Goal: Task Accomplishment & Management: Complete application form

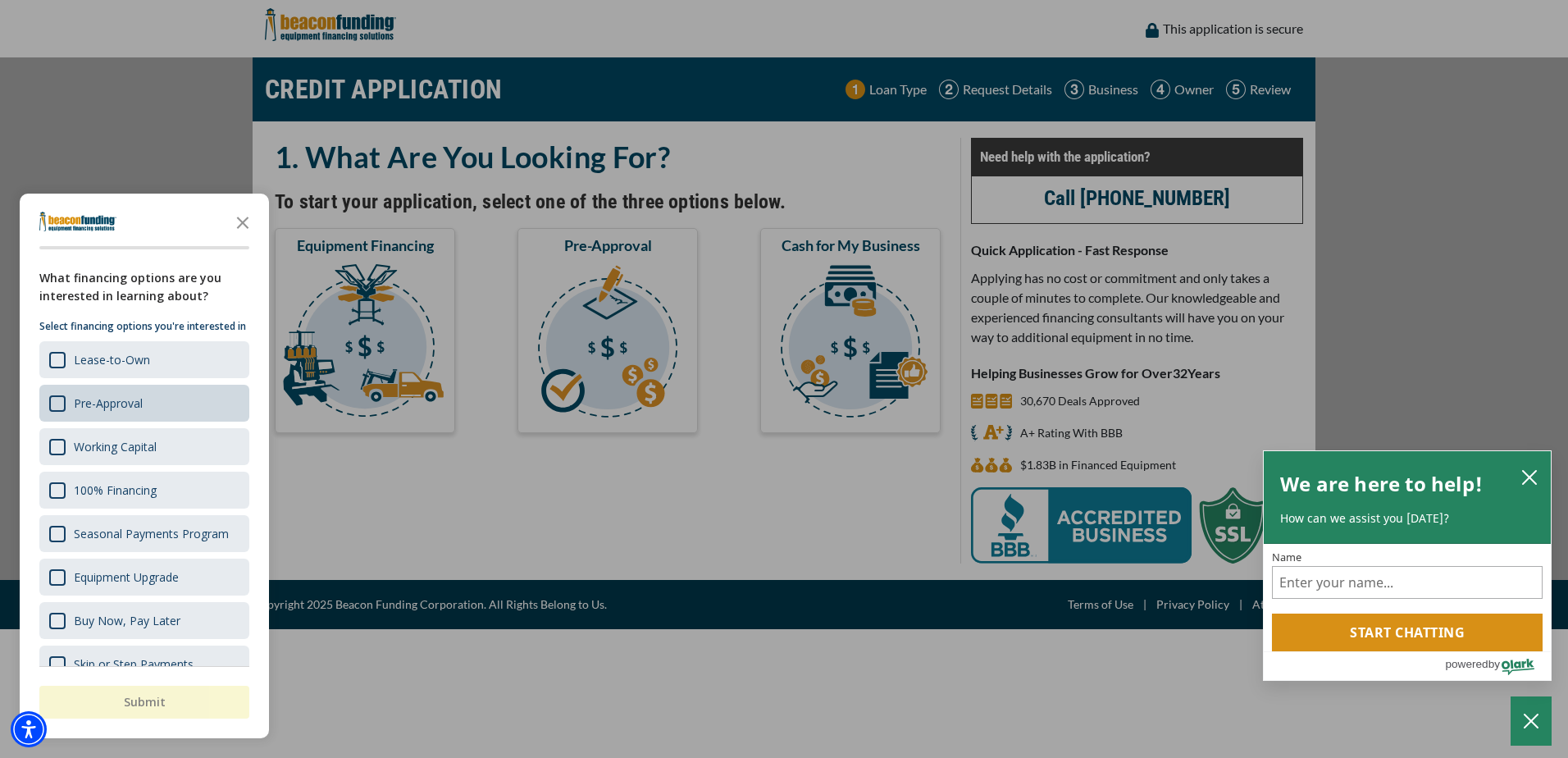
click at [72, 412] on div "Pre-Approval" at bounding box center [95, 403] width 93 height 17
click at [119, 702] on button "Submit" at bounding box center [144, 702] width 210 height 33
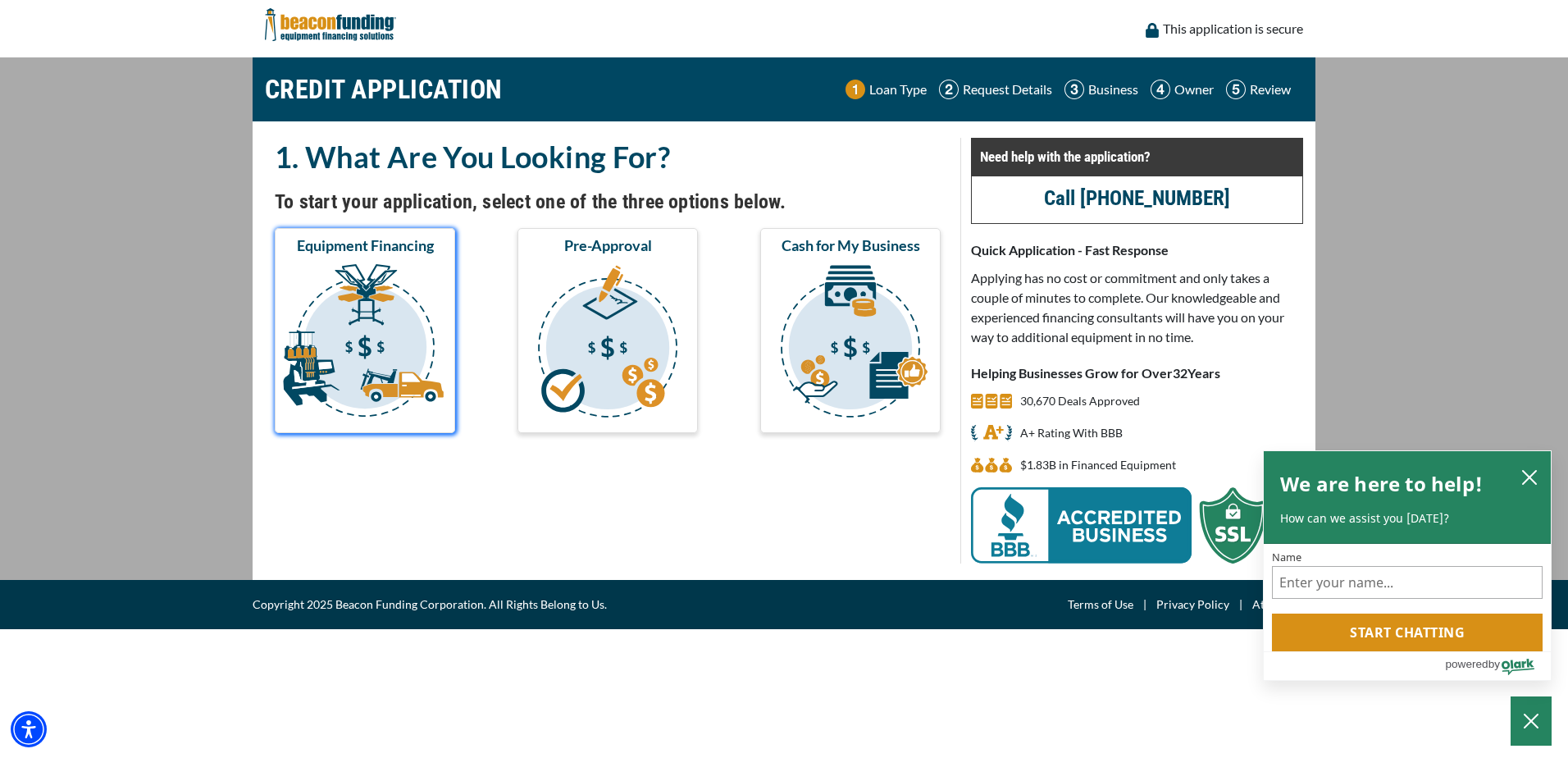
click at [338, 328] on img "submit" at bounding box center [365, 344] width 174 height 164
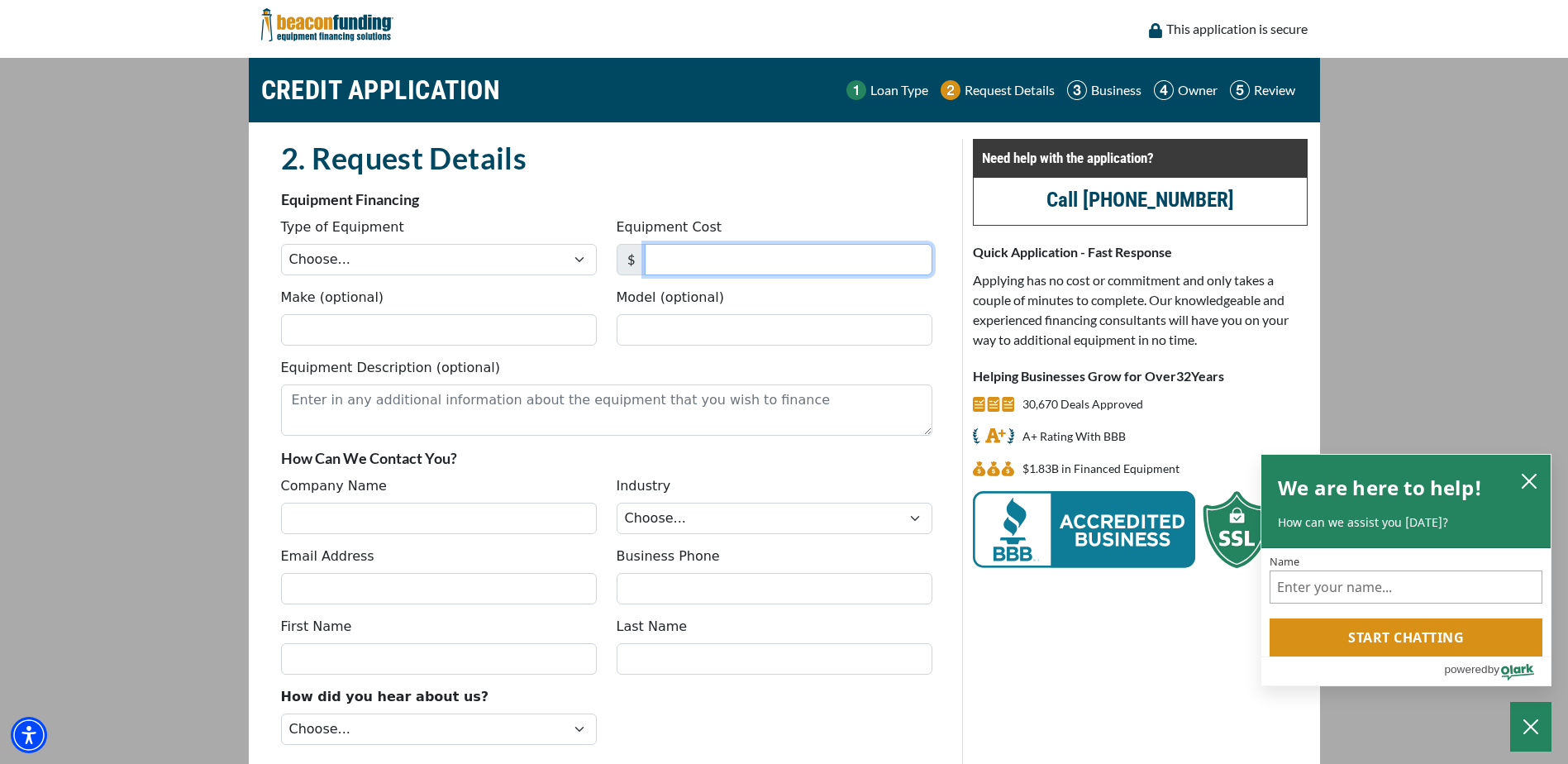
click at [669, 270] on input "Equipment Cost" at bounding box center [788, 259] width 287 height 32
type input "6"
type input "65,000"
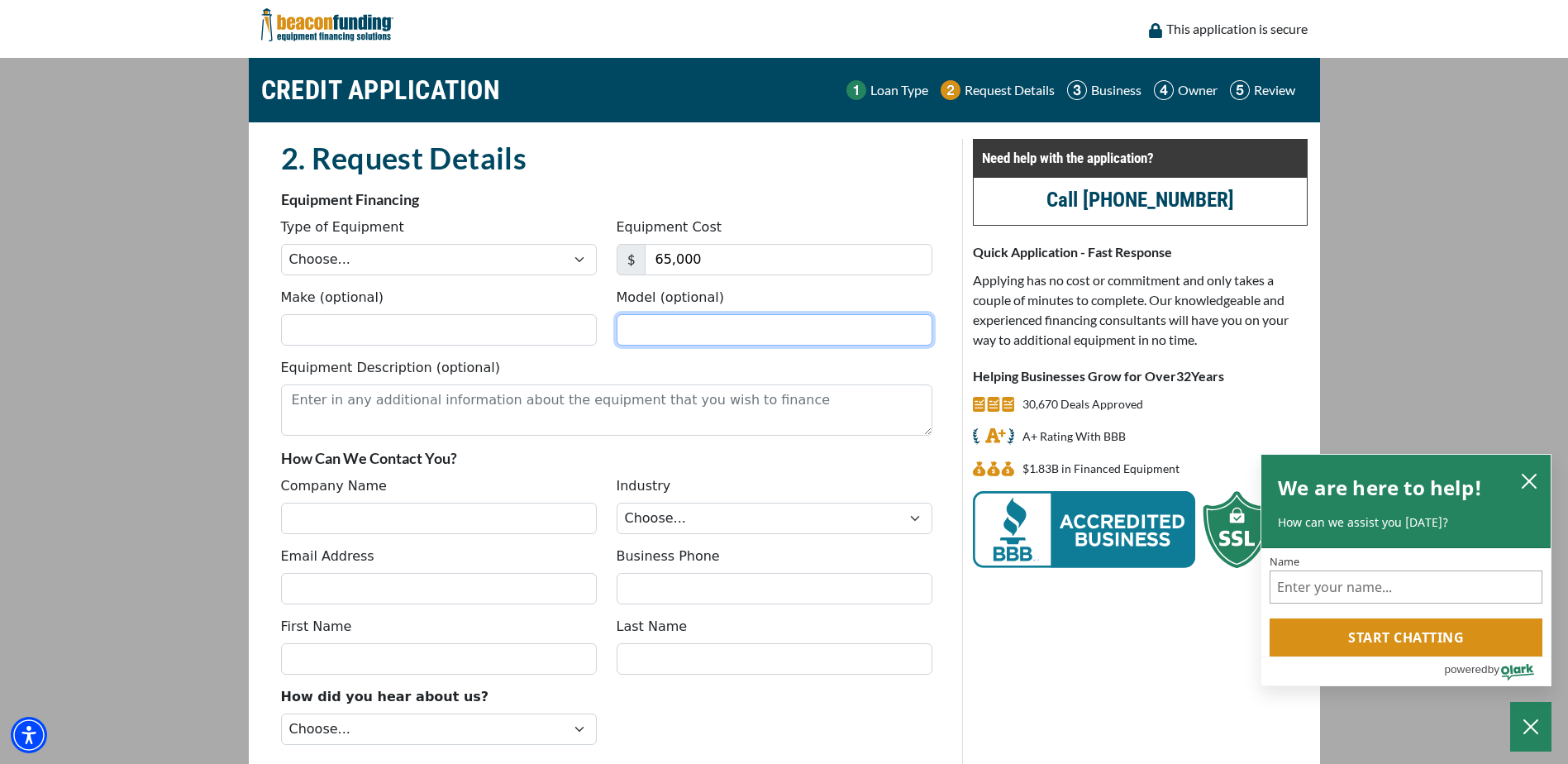
click at [628, 334] on input "Model (optional)" at bounding box center [774, 330] width 316 height 32
type input "m2"
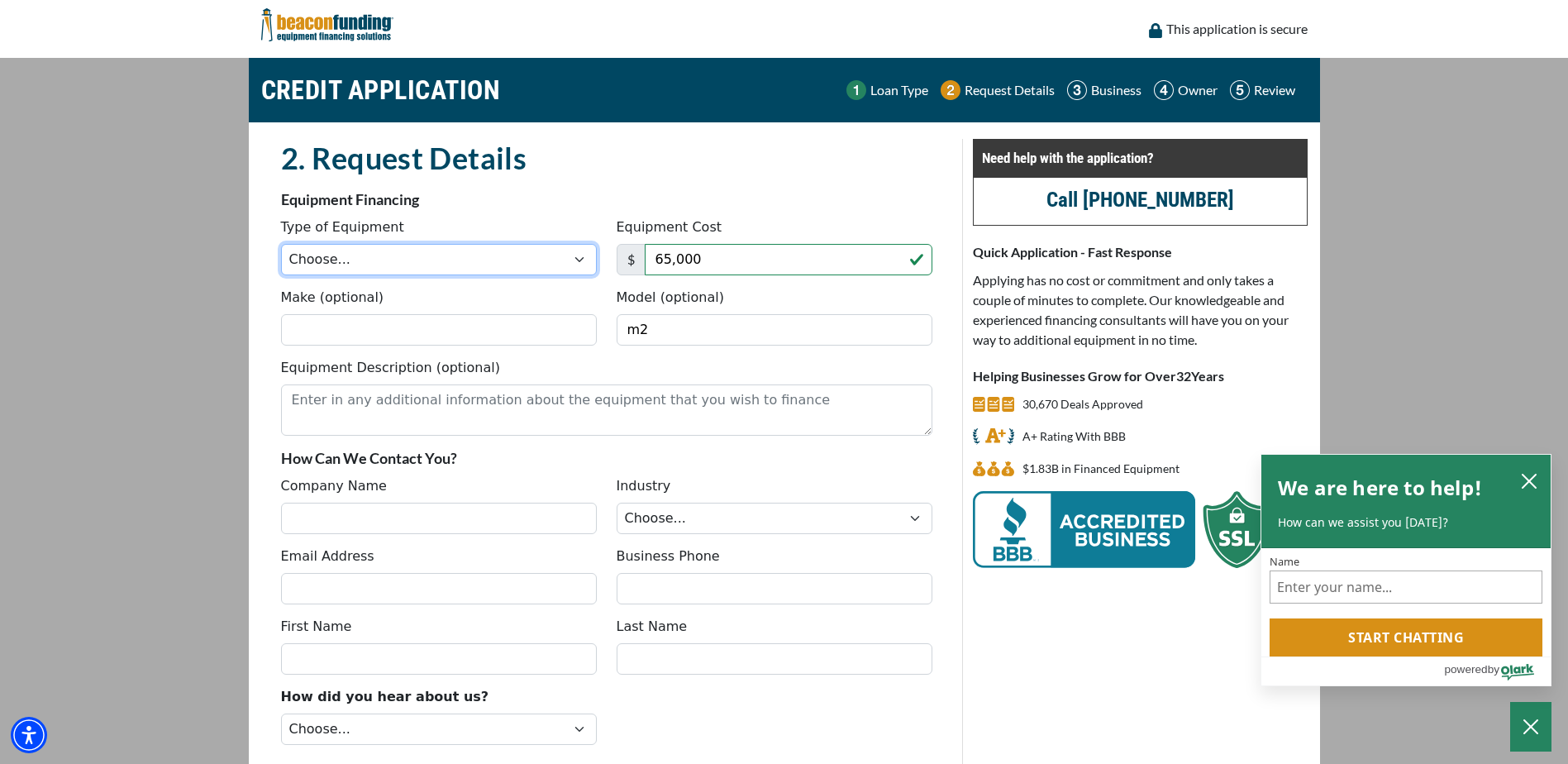
click at [584, 266] on select "Choose... Backhoe Boom/Bucket Truck Chipper Commercial Mower Crane DTG/DTF Prin…" at bounding box center [439, 259] width 316 height 32
select select "6"
click at [281, 244] on select "Choose... Backhoe Boom/Bucket Truck Chipper Commercial Mower Crane DTG/DTF Prin…" at bounding box center [439, 259] width 316 height 32
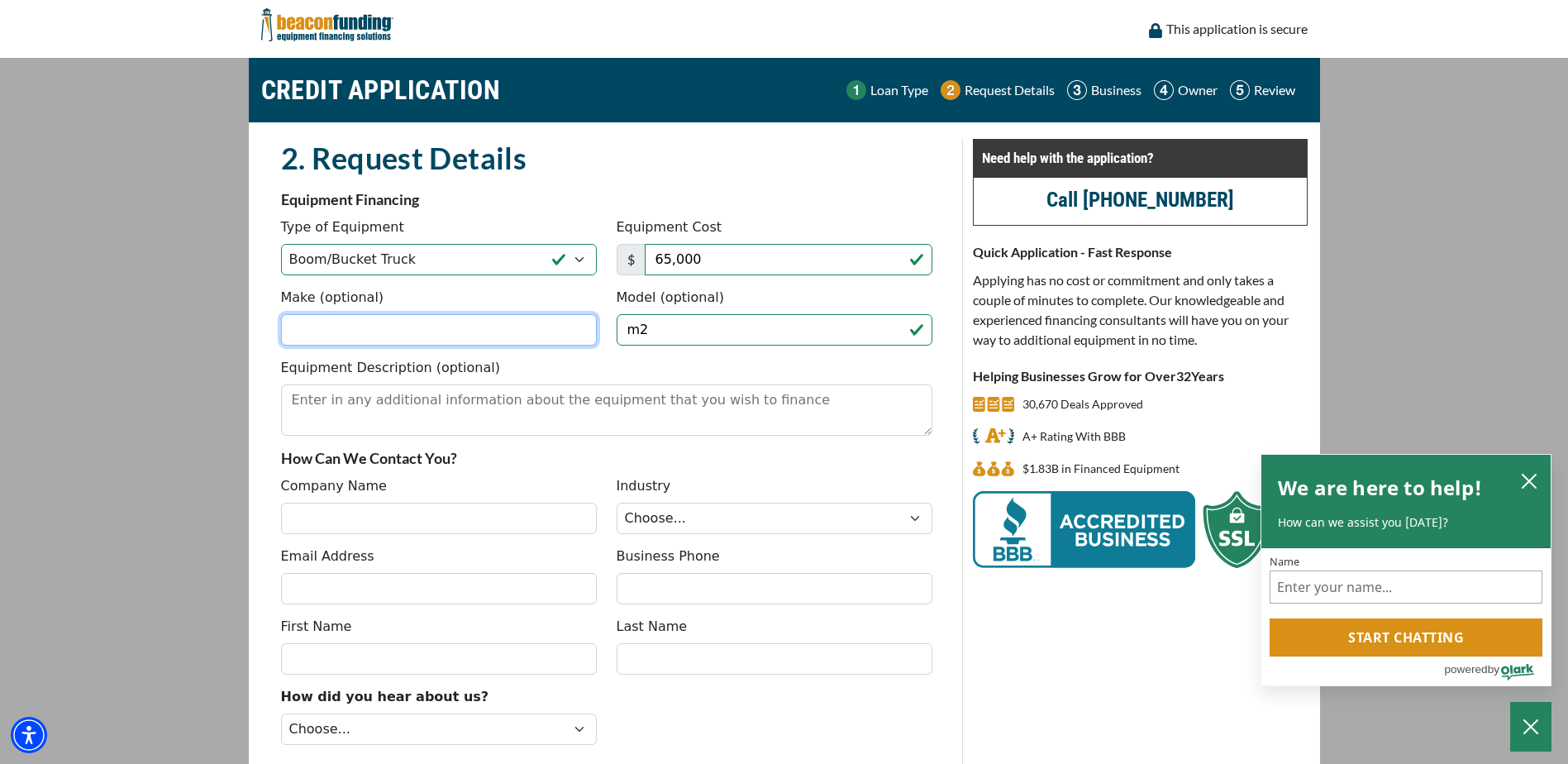
click at [365, 338] on input "Make (optional)" at bounding box center [439, 330] width 316 height 32
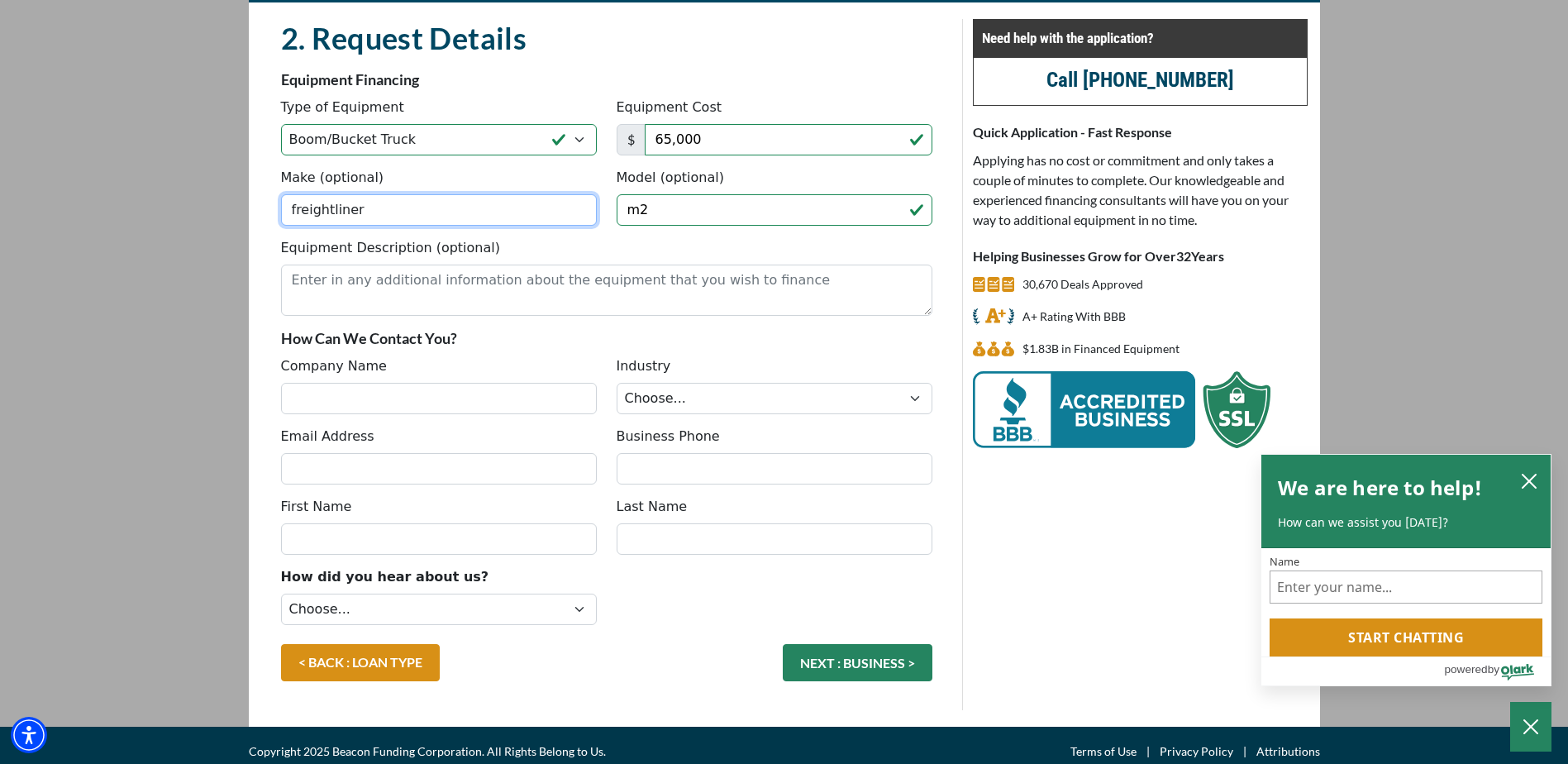
scroll to position [132, 0]
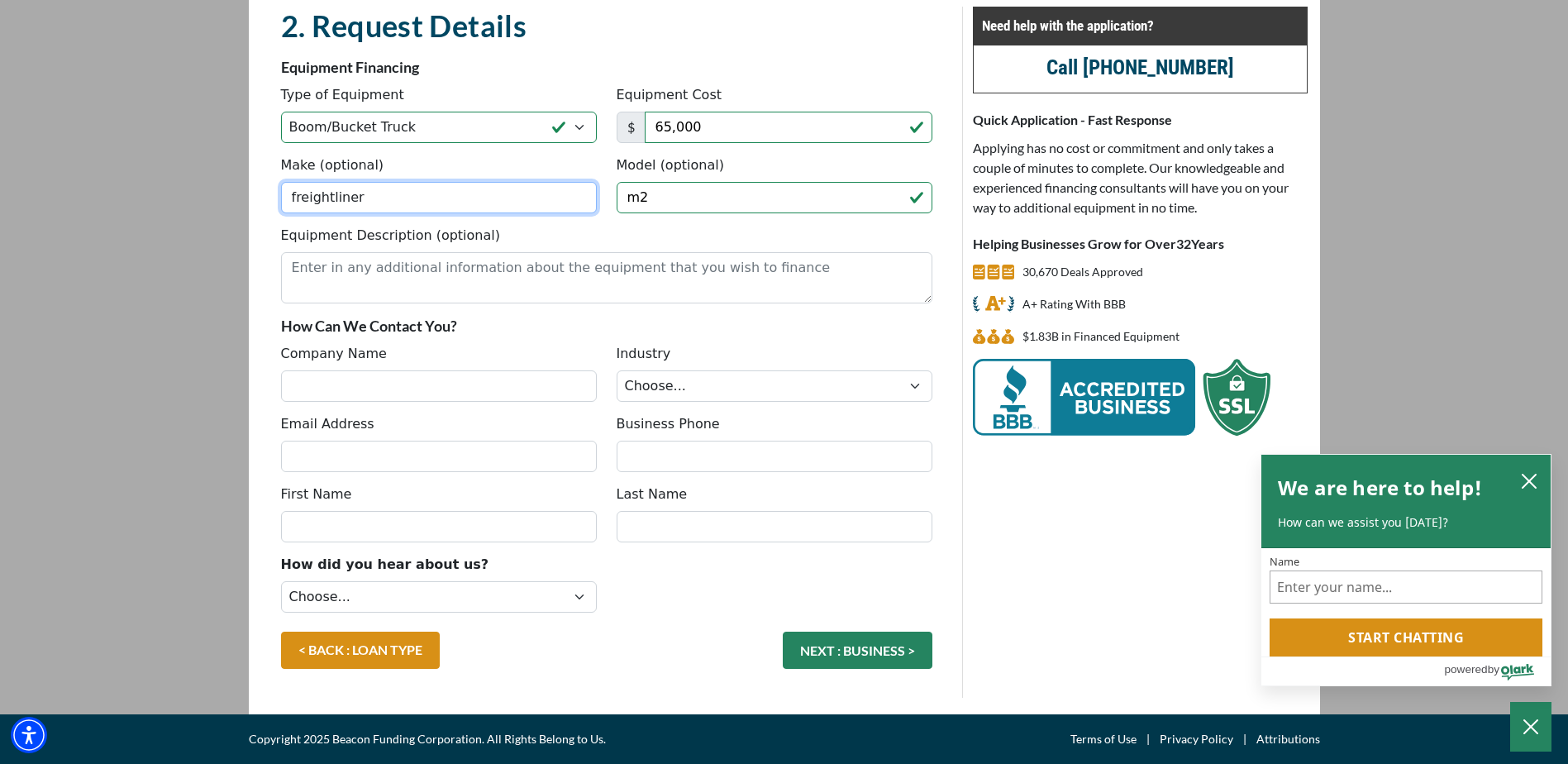
type input "freightliner"
click at [303, 508] on div "First Name" at bounding box center [439, 513] width 336 height 58
drag, startPoint x: 345, startPoint y: 560, endPoint x: 350, endPoint y: 545, distance: 15.8
click at [350, 545] on fieldset "2. Request Details There was an issue while saving the data. Please try again a…" at bounding box center [607, 353] width 671 height 691
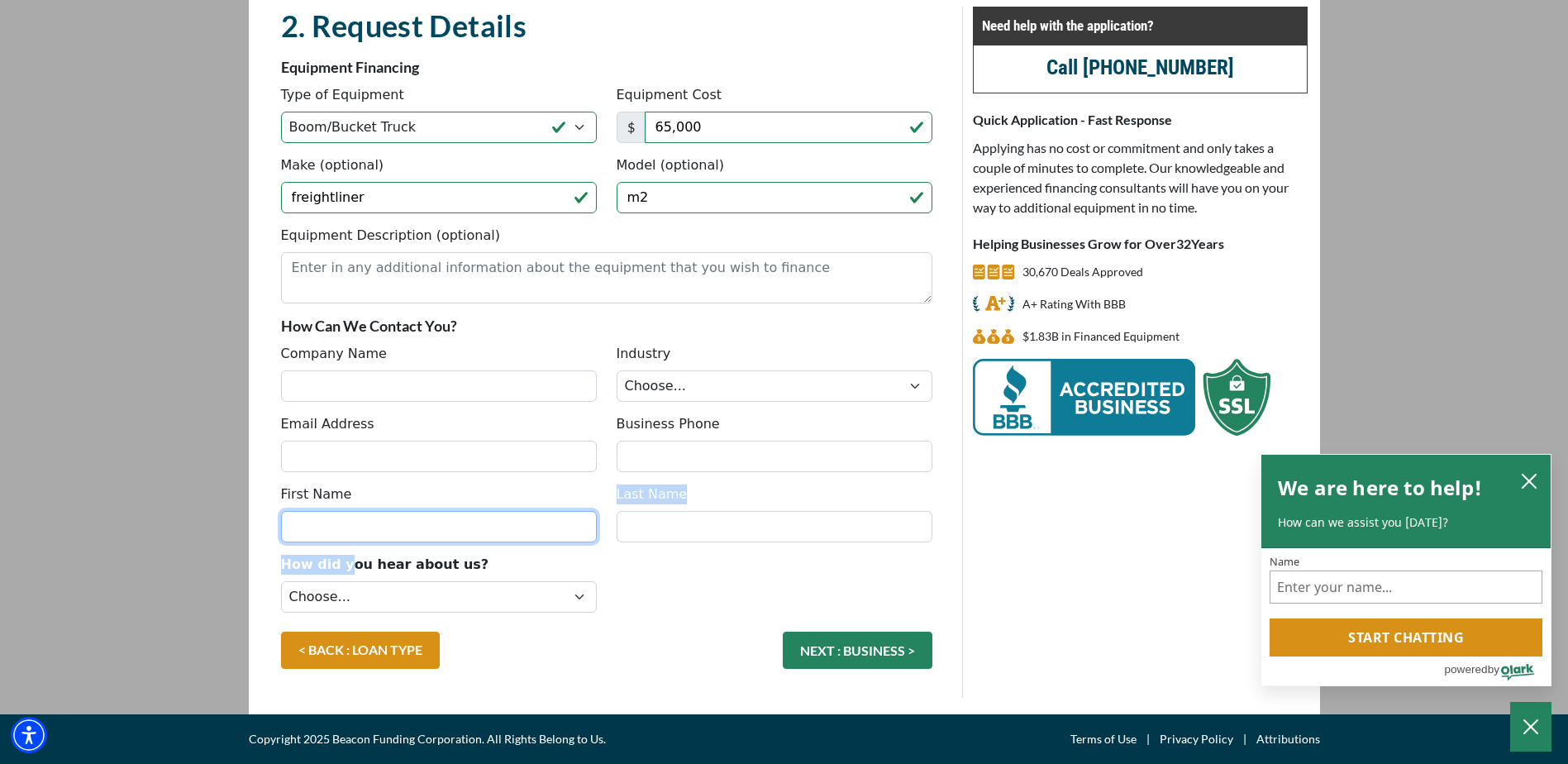
drag, startPoint x: 350, startPoint y: 545, endPoint x: 350, endPoint y: 526, distance: 19.0
click at [350, 526] on input "First Name" at bounding box center [439, 527] width 316 height 32
type input "y"
type input "TRAVIN"
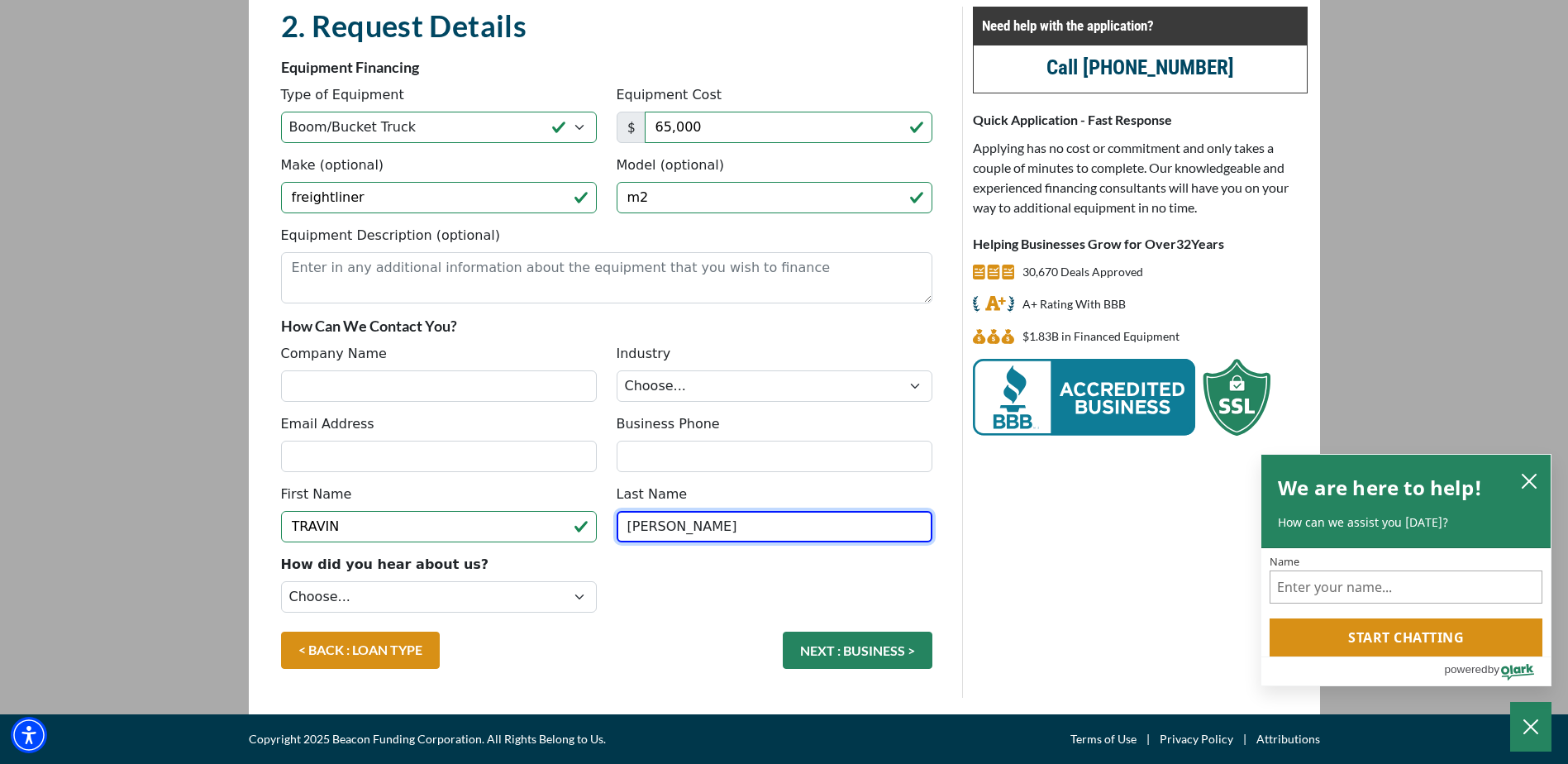
type input "[PERSON_NAME]"
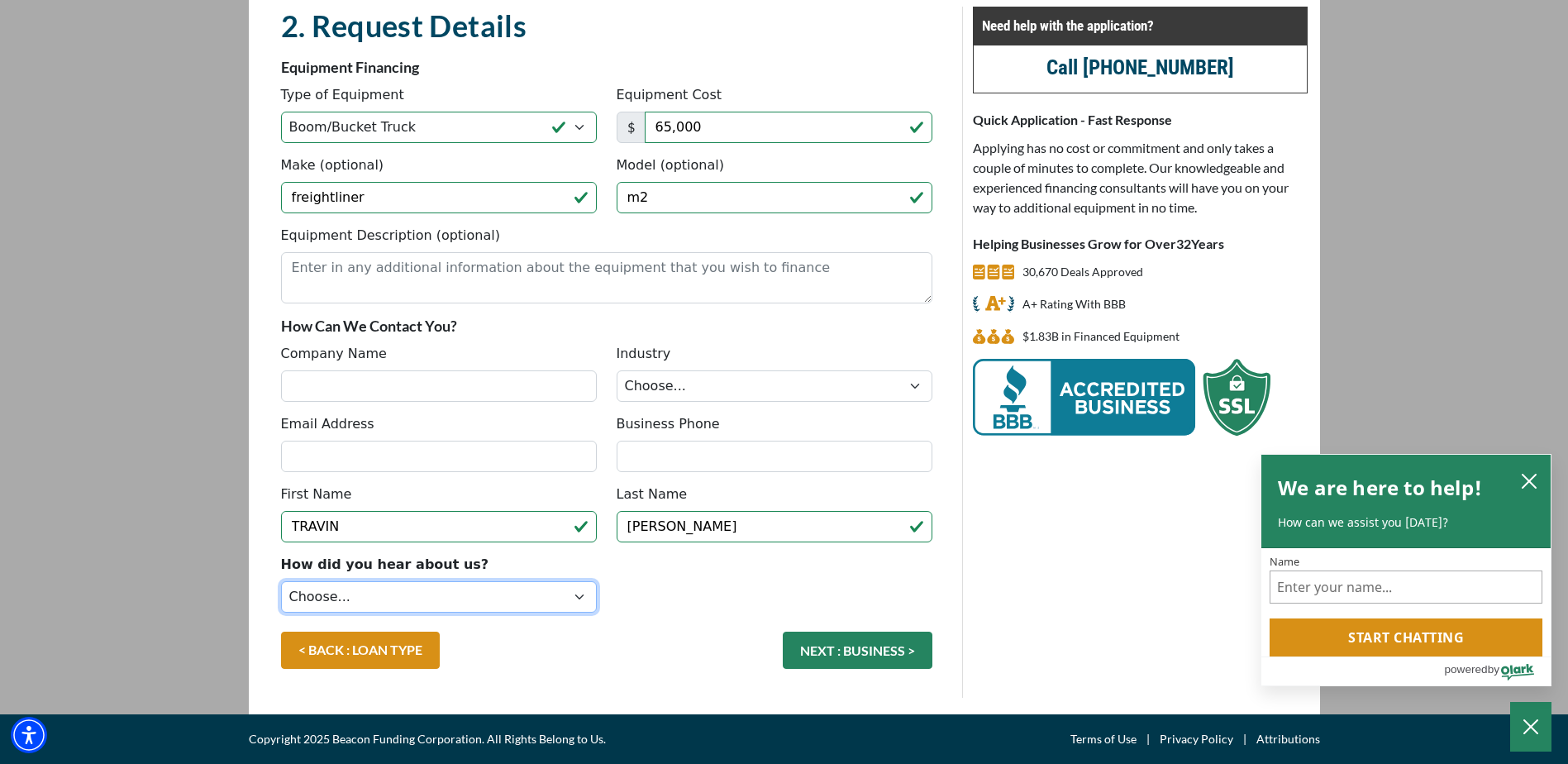
click at [579, 596] on select "Choose... Internet Search Vendor Referral Word of Mouth Client Referral Email E…" at bounding box center [439, 597] width 316 height 32
click at [281, 581] on select "Choose... Internet Search Vendor Referral Word of Mouth Client Referral Email E…" at bounding box center [439, 597] width 316 height 32
click at [578, 597] on select "Choose... Internet Search Vendor Referral Word of Mouth Client Referral Email E…" at bounding box center [439, 597] width 316 height 32
select select "1"
click at [281, 581] on select "Choose... Internet Search Vendor Referral Word of Mouth Client Referral Email E…" at bounding box center [439, 597] width 316 height 32
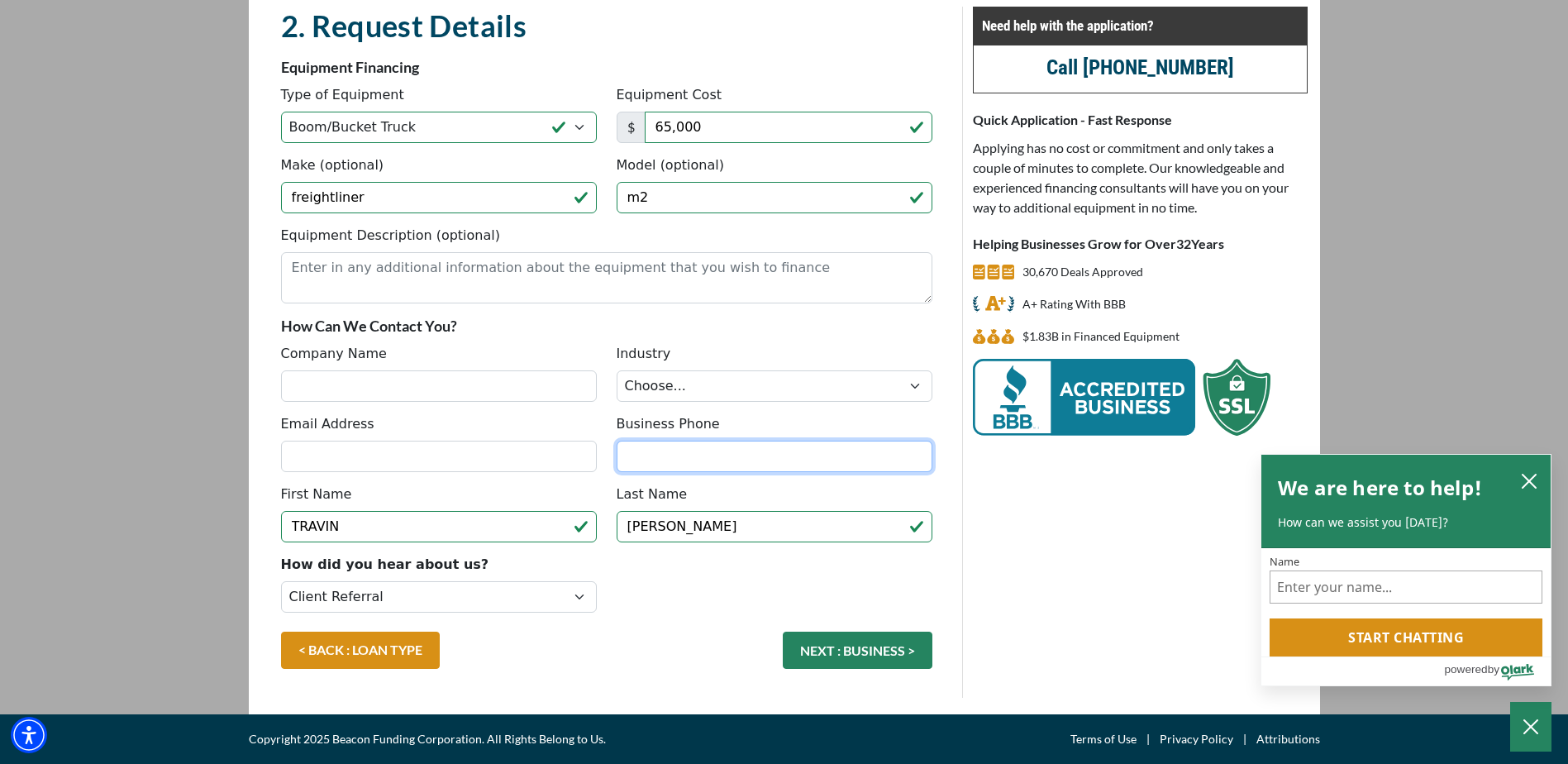
click at [647, 451] on input "Business Phone" at bounding box center [774, 456] width 316 height 32
type input "[PHONE_NUMBER]"
click at [836, 651] on button "NEXT : BUSINESS >" at bounding box center [858, 651] width 149 height 37
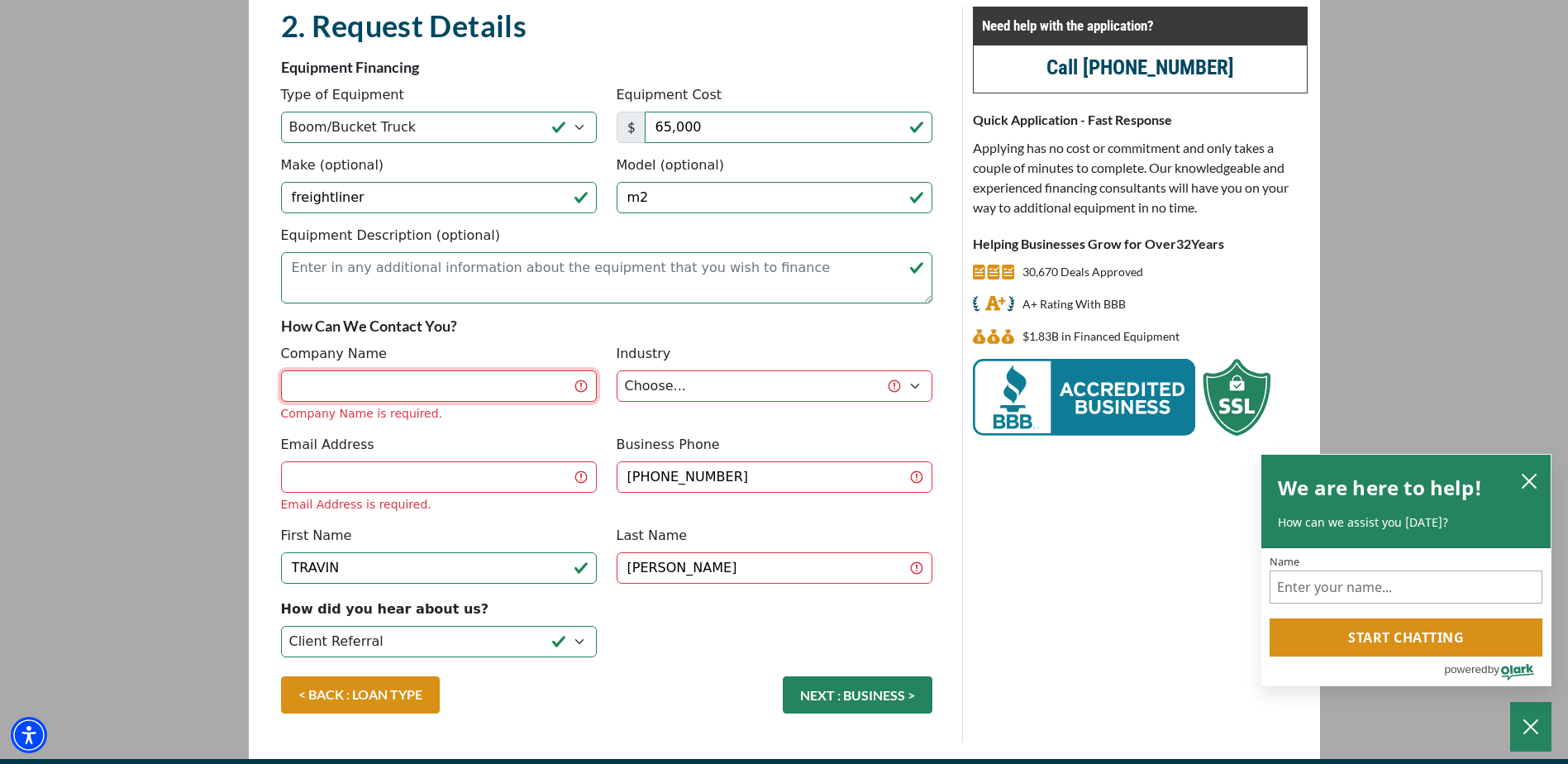
click at [330, 382] on input "Company Name" at bounding box center [439, 386] width 316 height 32
type input "CURIOUS JOE TREE SERVICE"
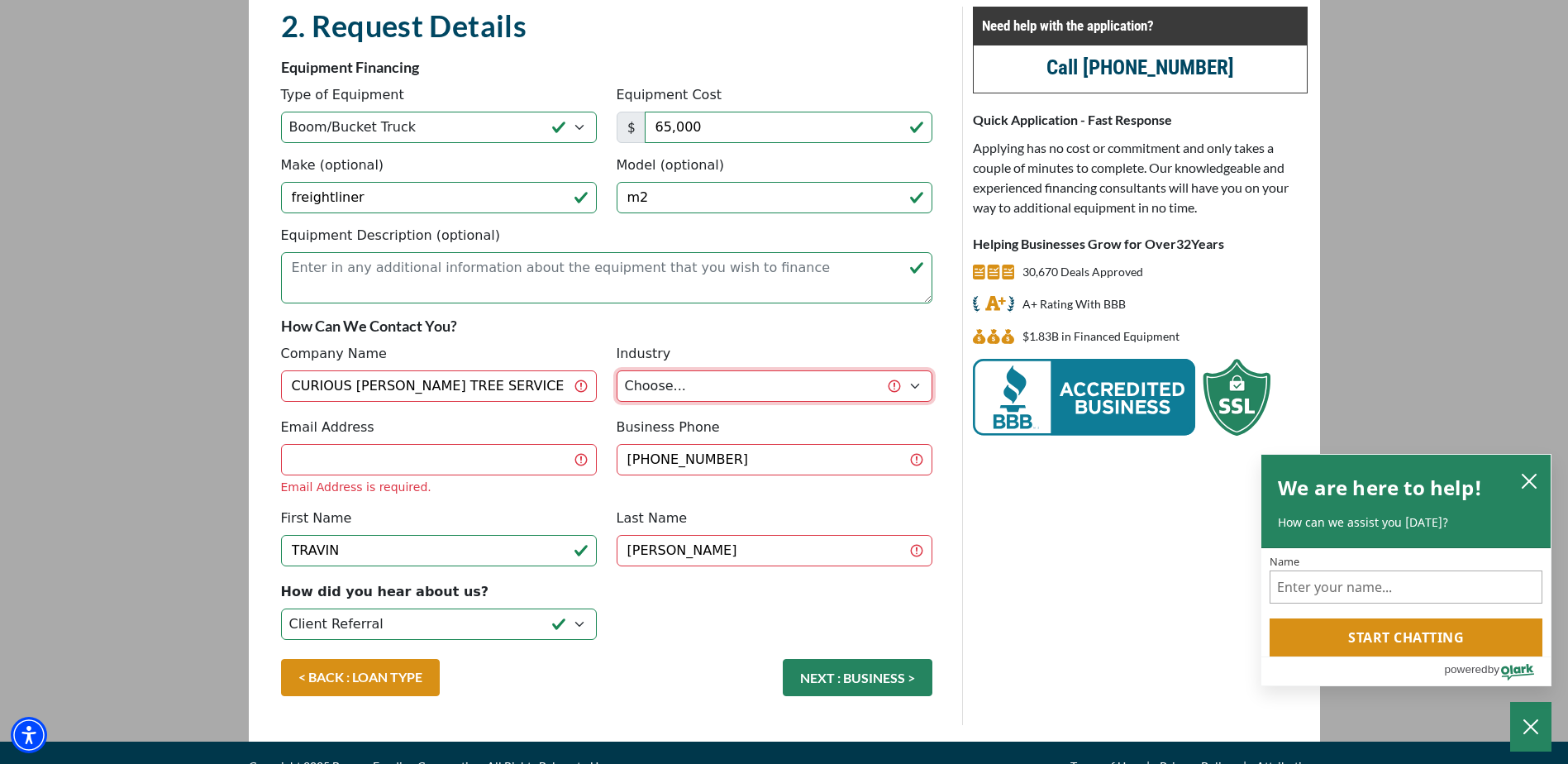
click at [733, 395] on select "Choose... Towing Landscape/Hardscape Decorated Apparel Septic Light Constructio…" at bounding box center [774, 386] width 316 height 32
select select "2"
click at [617, 370] on select "Choose... Towing Landscape/Hardscape Decorated Apparel Septic Light Constructio…" at bounding box center [774, 386] width 316 height 32
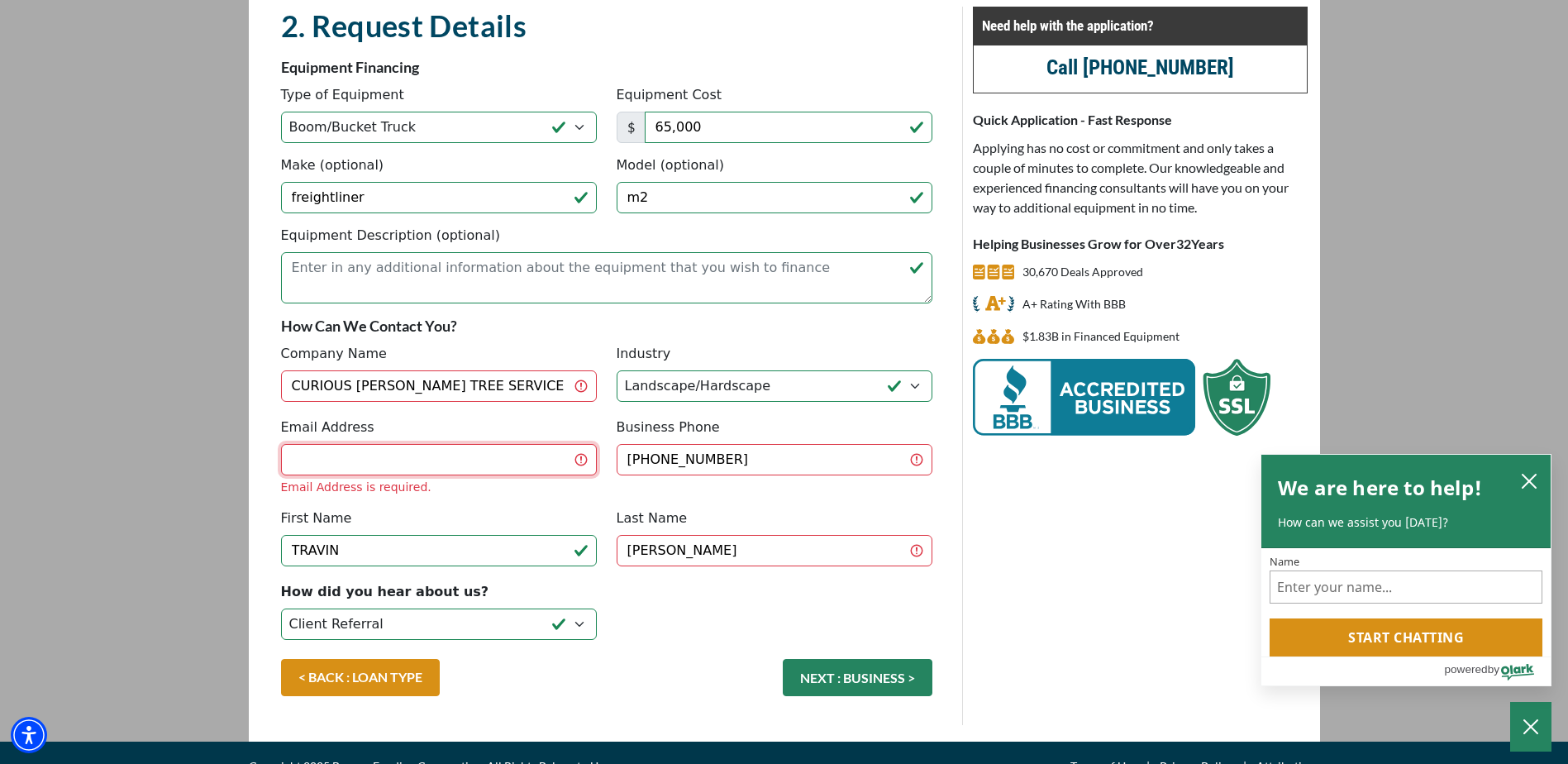
click at [342, 461] on input "Email Address" at bounding box center [439, 460] width 316 height 32
type input "CUR"
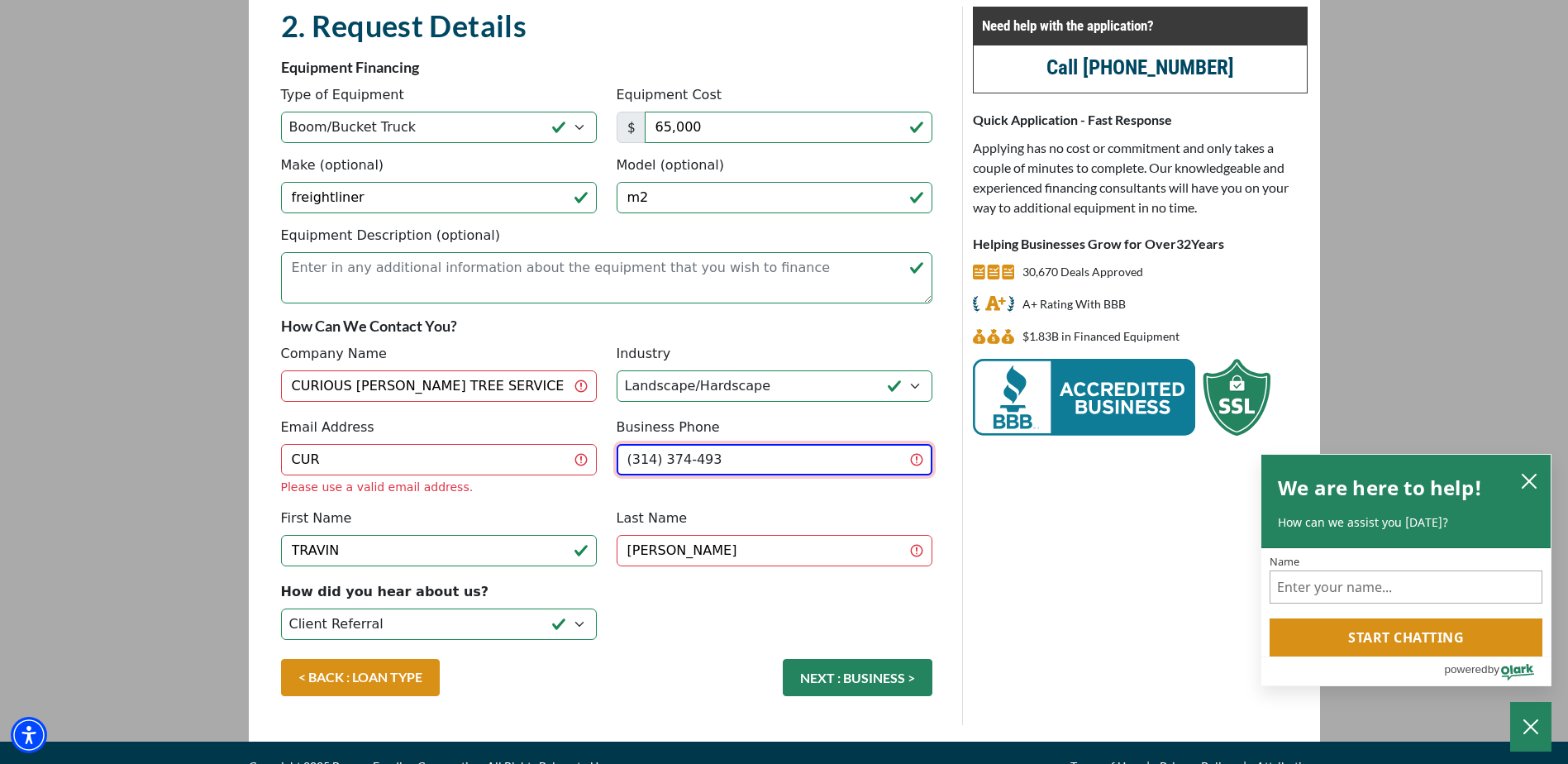
type input "(314) 374-4939"
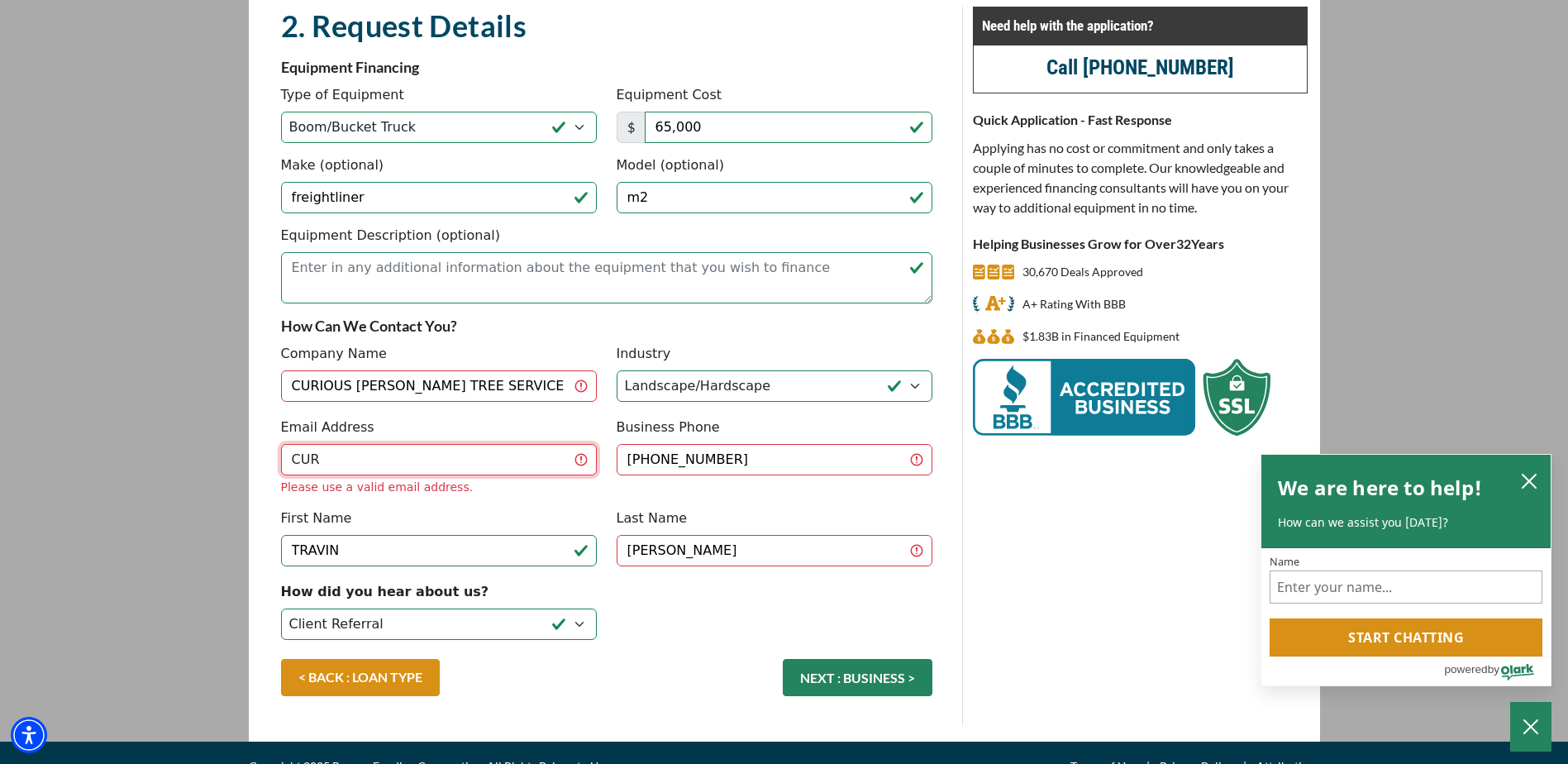
click at [340, 454] on input "CUR" at bounding box center [439, 460] width 316 height 32
type input "C"
type input "curiousjoetreeservice@gmail.com"
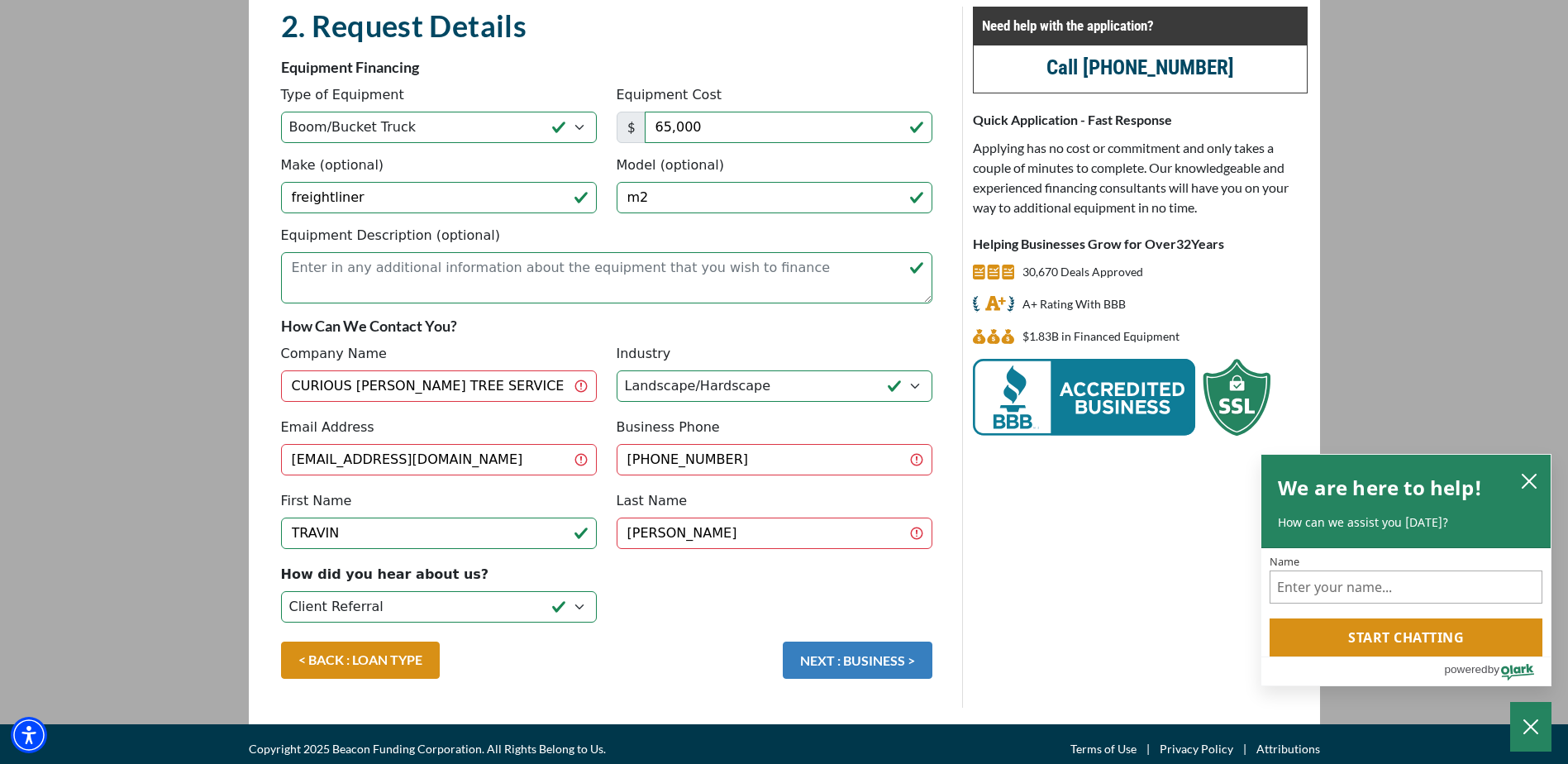
click at [850, 644] on button "NEXT : BUSINESS >" at bounding box center [858, 660] width 149 height 37
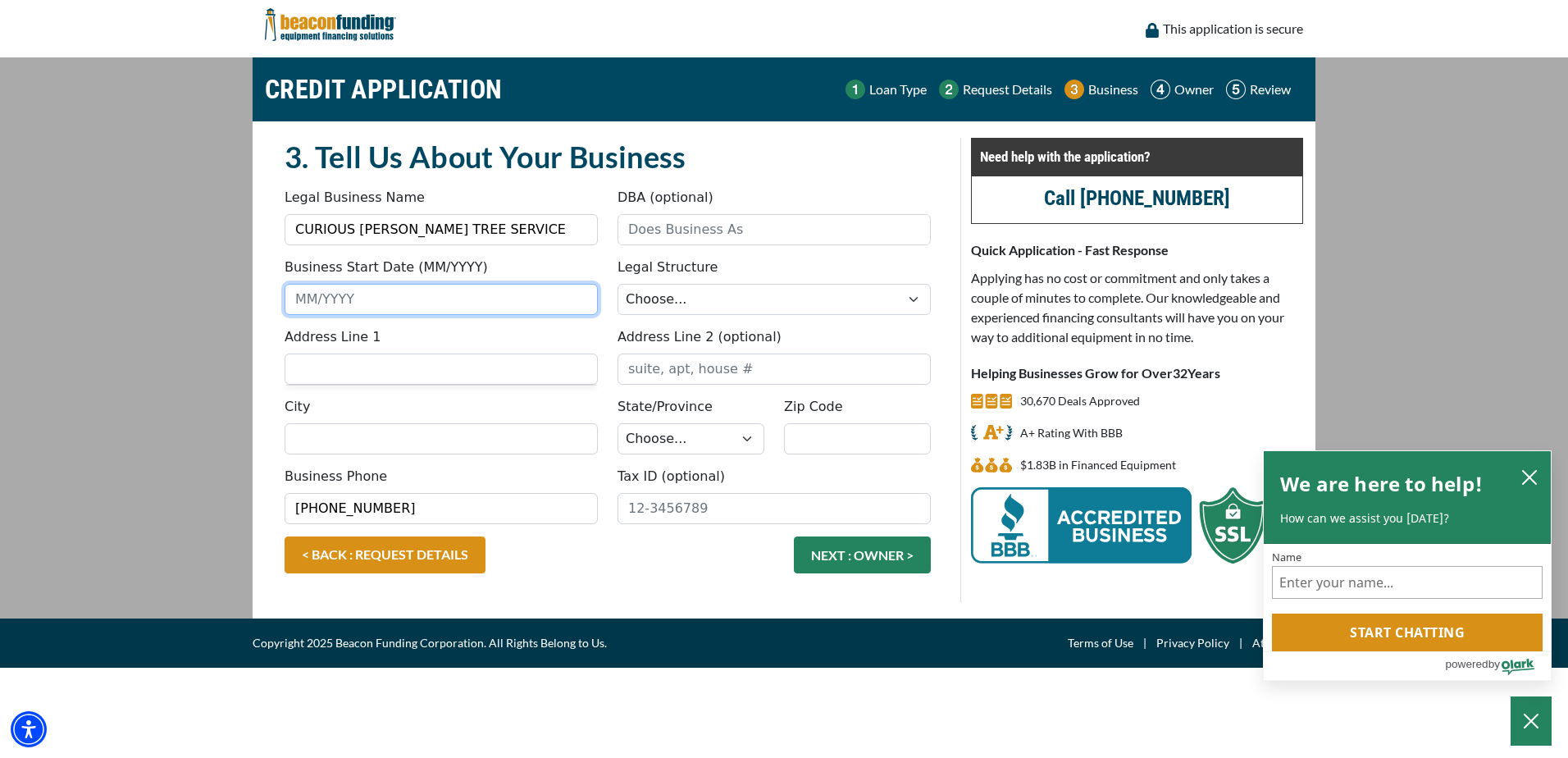
click at [364, 296] on input "Business Start Date (MM/YYYY)" at bounding box center [440, 299] width 313 height 31
type input "06/2012"
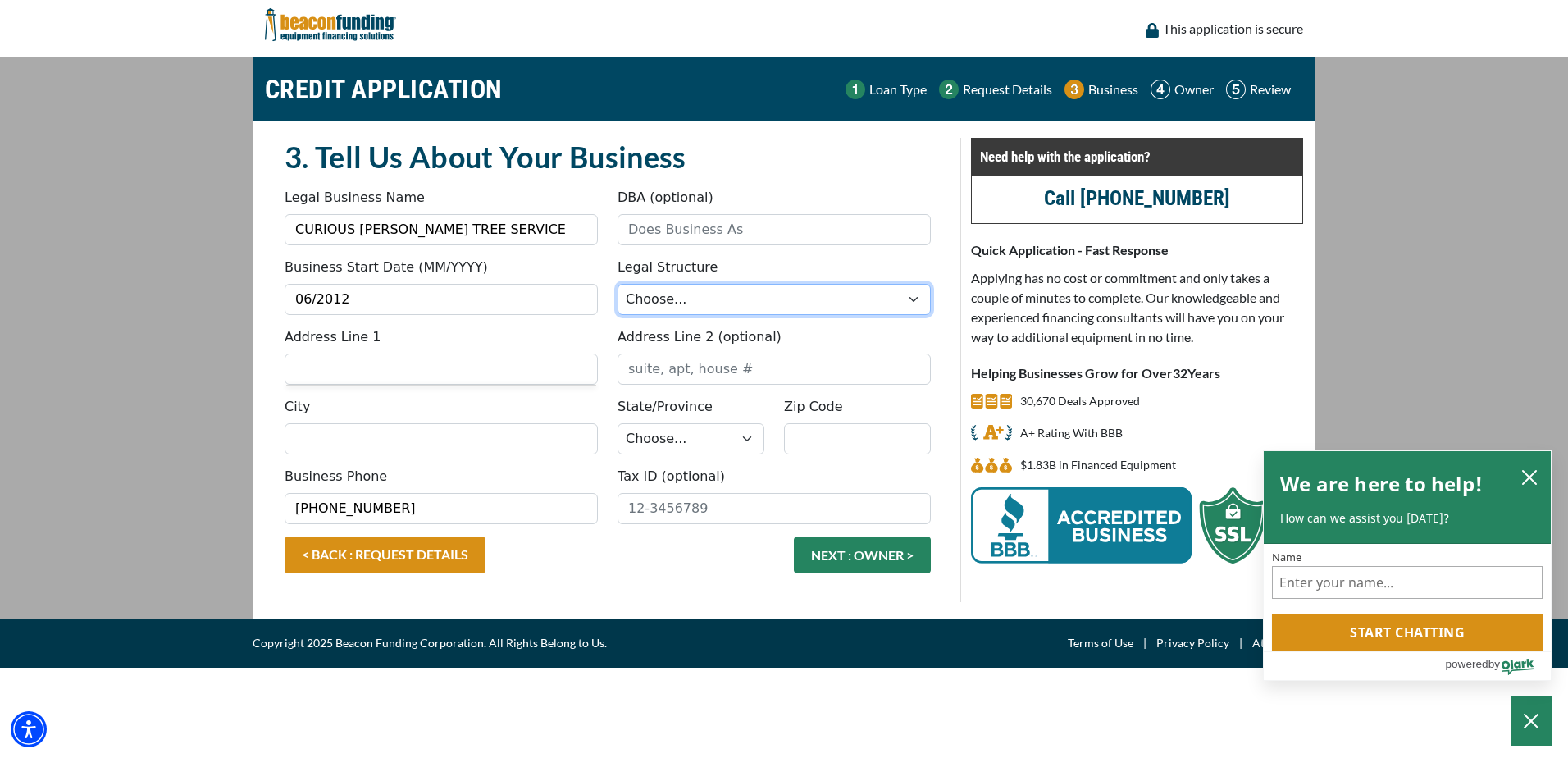
click at [914, 297] on select "Choose... Corporation LLC LLP Municipality Non-Profit Partnership Proprietorship" at bounding box center [774, 299] width 313 height 31
select select "2"
click at [617, 283] on select "Choose... Corporation LLC LLP Municipality Non-Profit Partnership Proprietorship" at bounding box center [774, 299] width 313 height 31
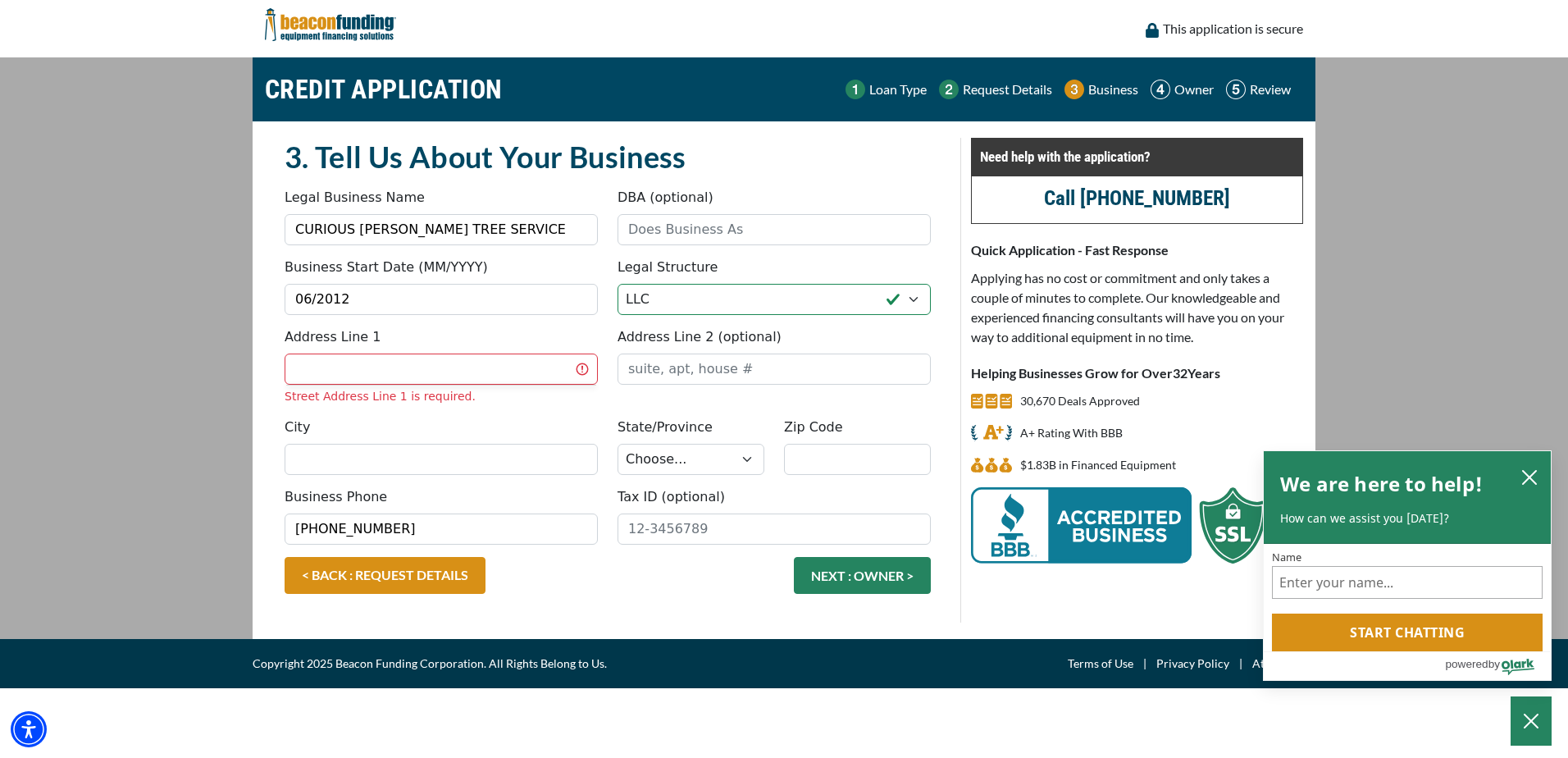
click at [400, 379] on input "Address Line 1" at bounding box center [440, 369] width 313 height 31
click at [379, 371] on input "Address Line 1" at bounding box center [440, 369] width 313 height 31
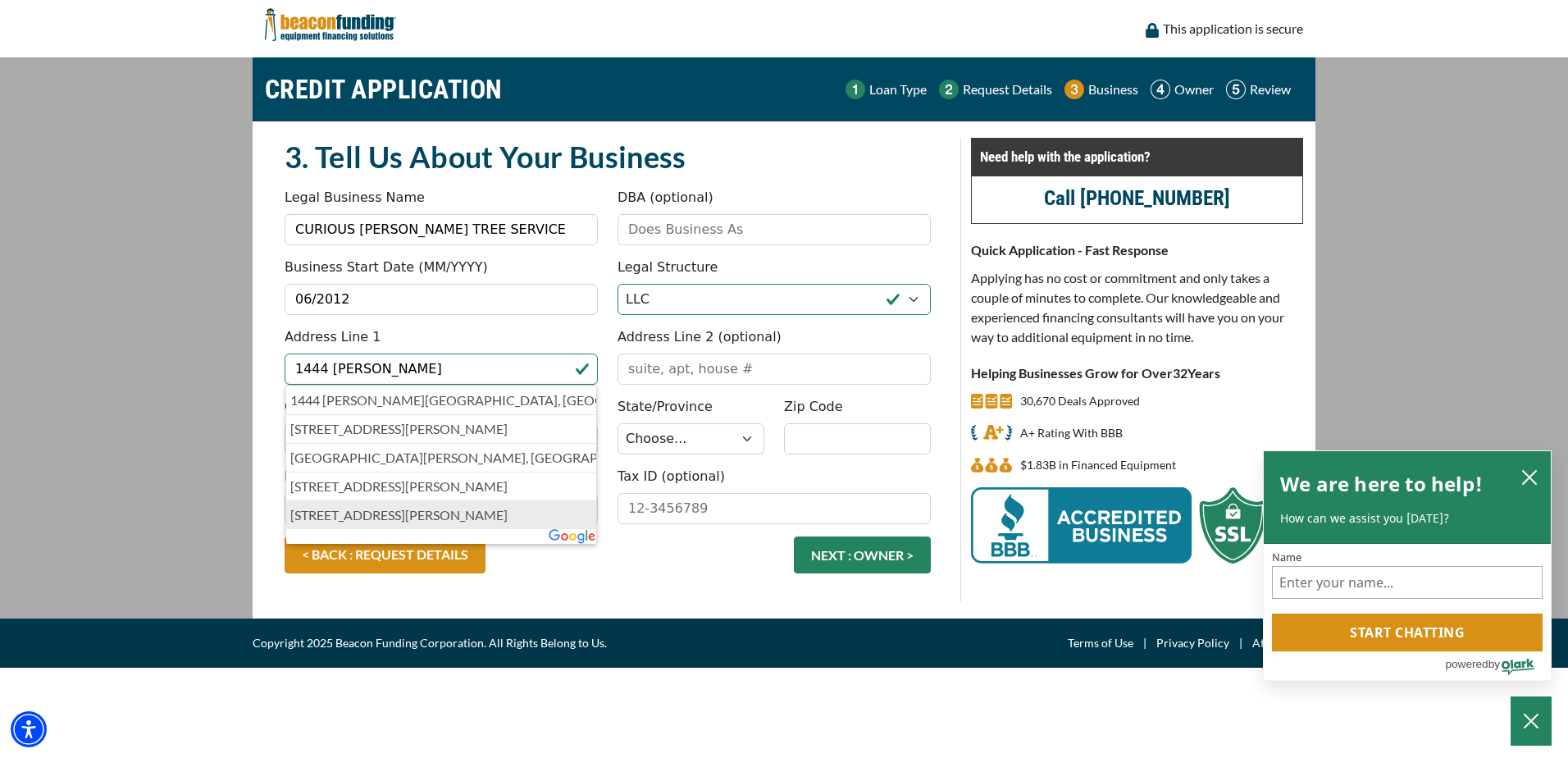
click at [441, 518] on p "1444 Partridge Avenue, St. Louis, MO, USA" at bounding box center [441, 515] width 302 height 20
type input "[STREET_ADDRESS][PERSON_NAME]"
type input "St. Louis"
select select "27"
type input "63130"
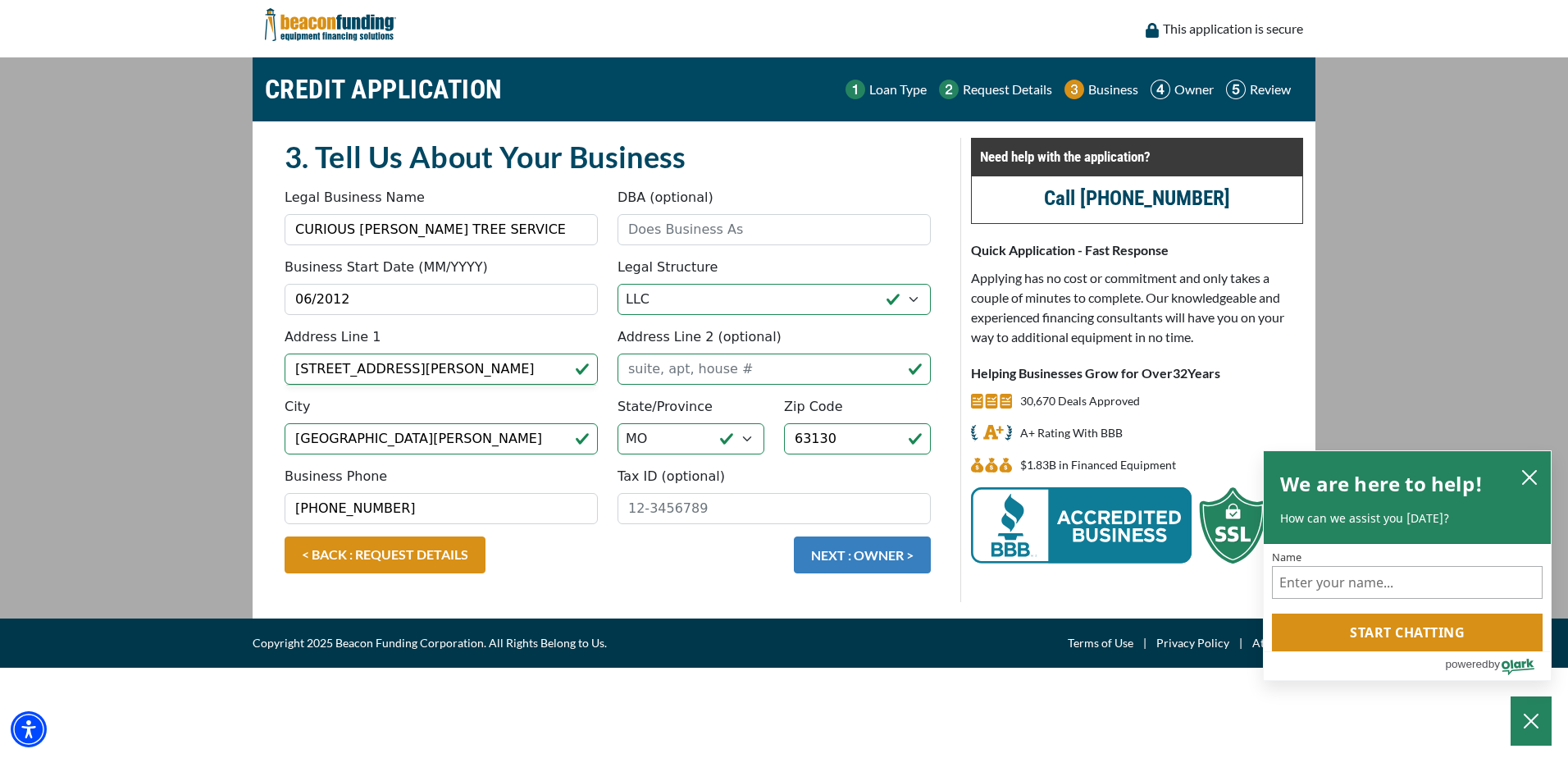
click at [827, 556] on button "NEXT : OWNER >" at bounding box center [862, 555] width 137 height 37
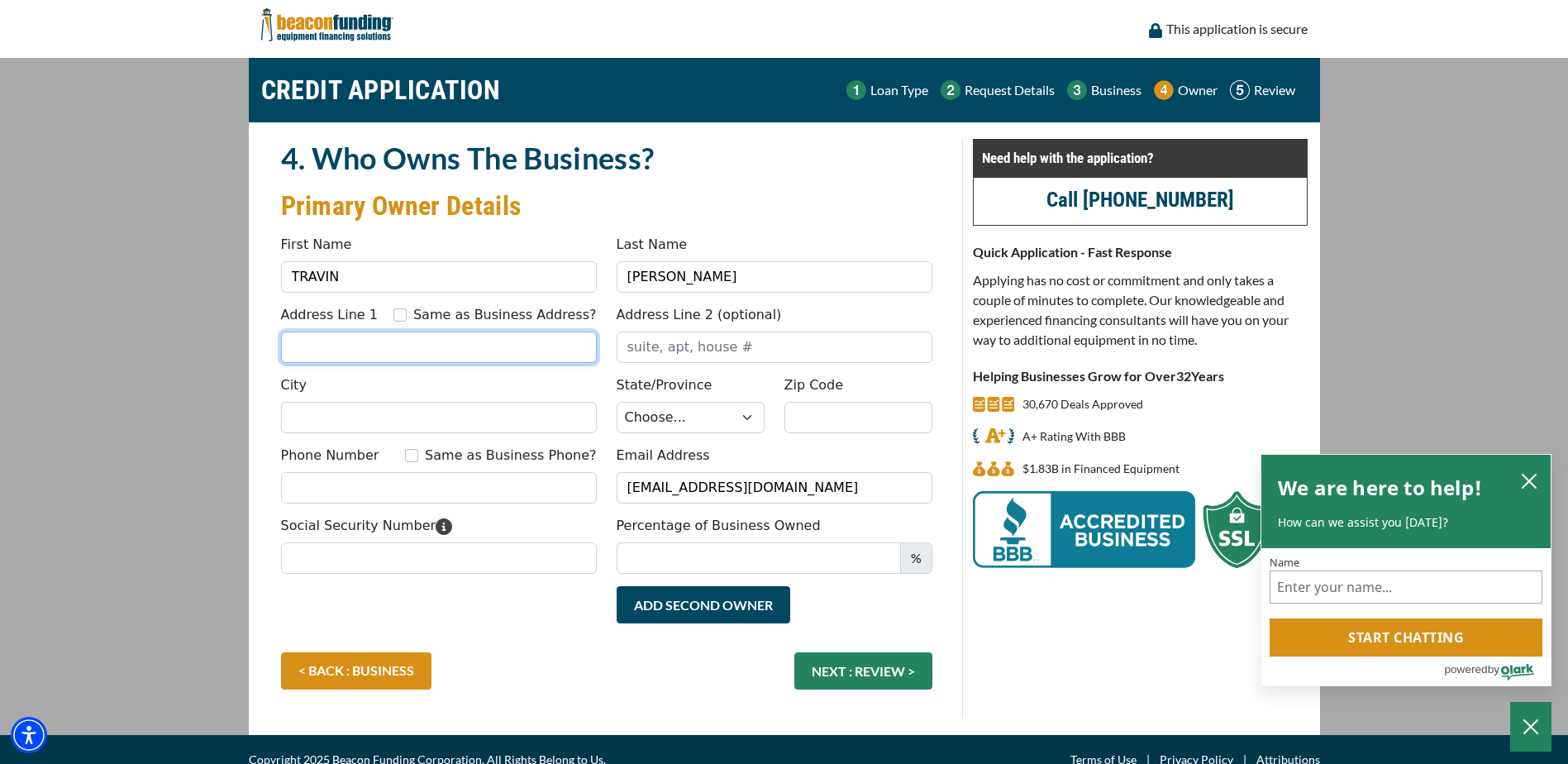
click at [325, 346] on input "Address Line 1" at bounding box center [439, 347] width 316 height 32
type input "1444 [PERSON_NAME]"
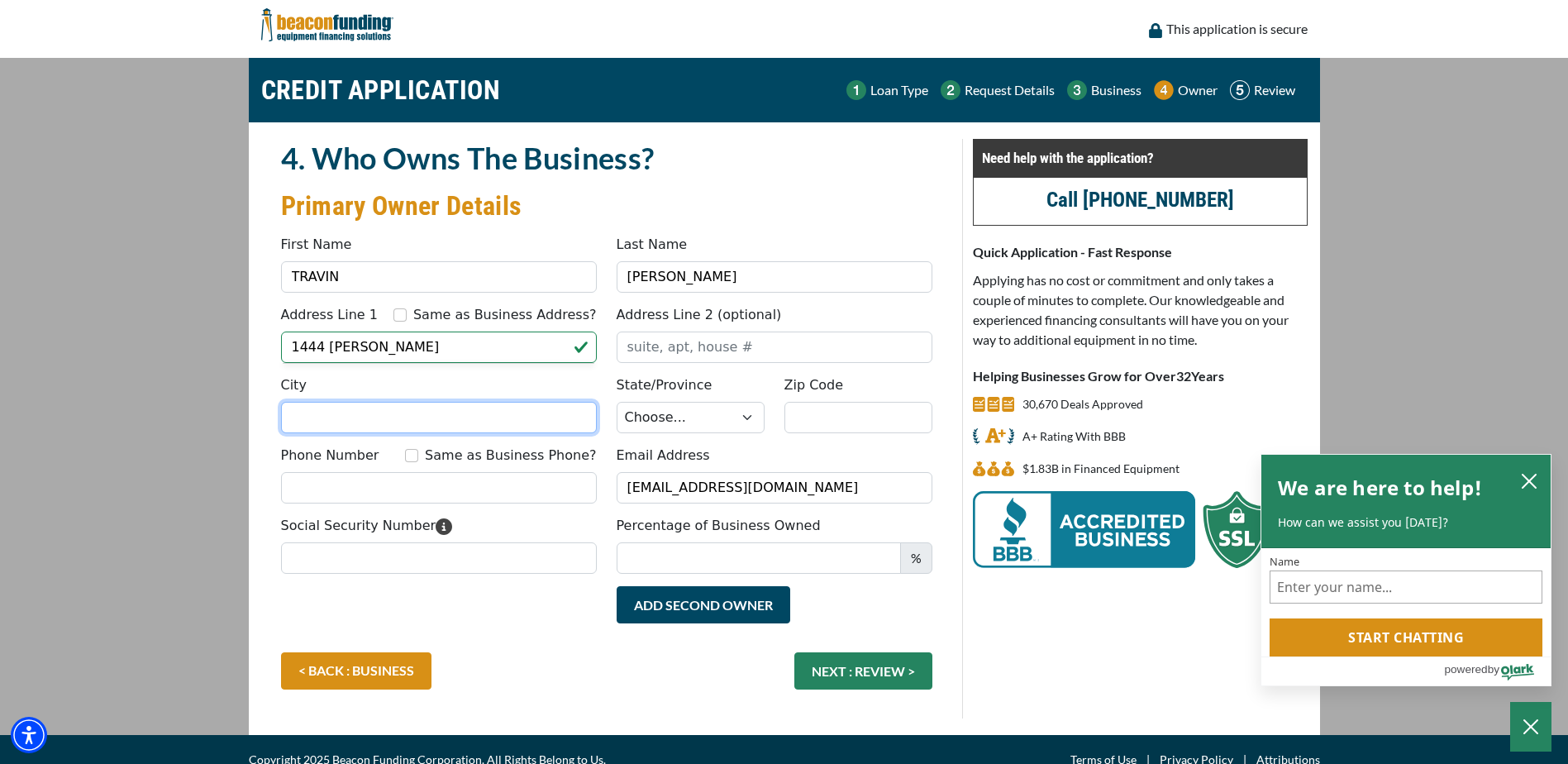
click at [329, 416] on input "City" at bounding box center [439, 418] width 316 height 32
type input "Saint Louis"
click at [746, 421] on select "Choose... AL AK AZ AR CA CO CT DE DC FL GA HI ID IL IN IA KS KY LA ME MD MA MI …" at bounding box center [691, 418] width 148 height 32
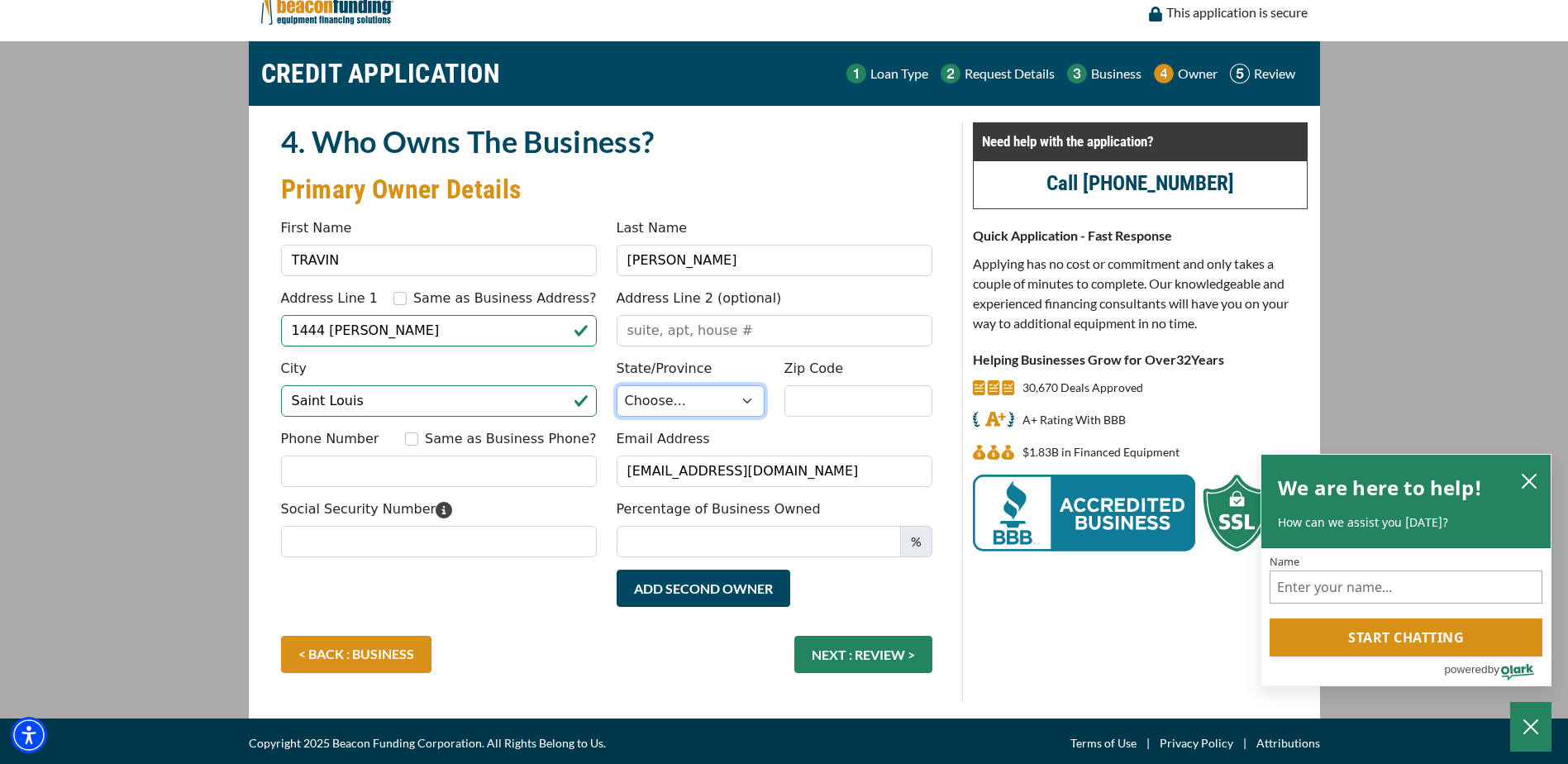
scroll to position [21, 0]
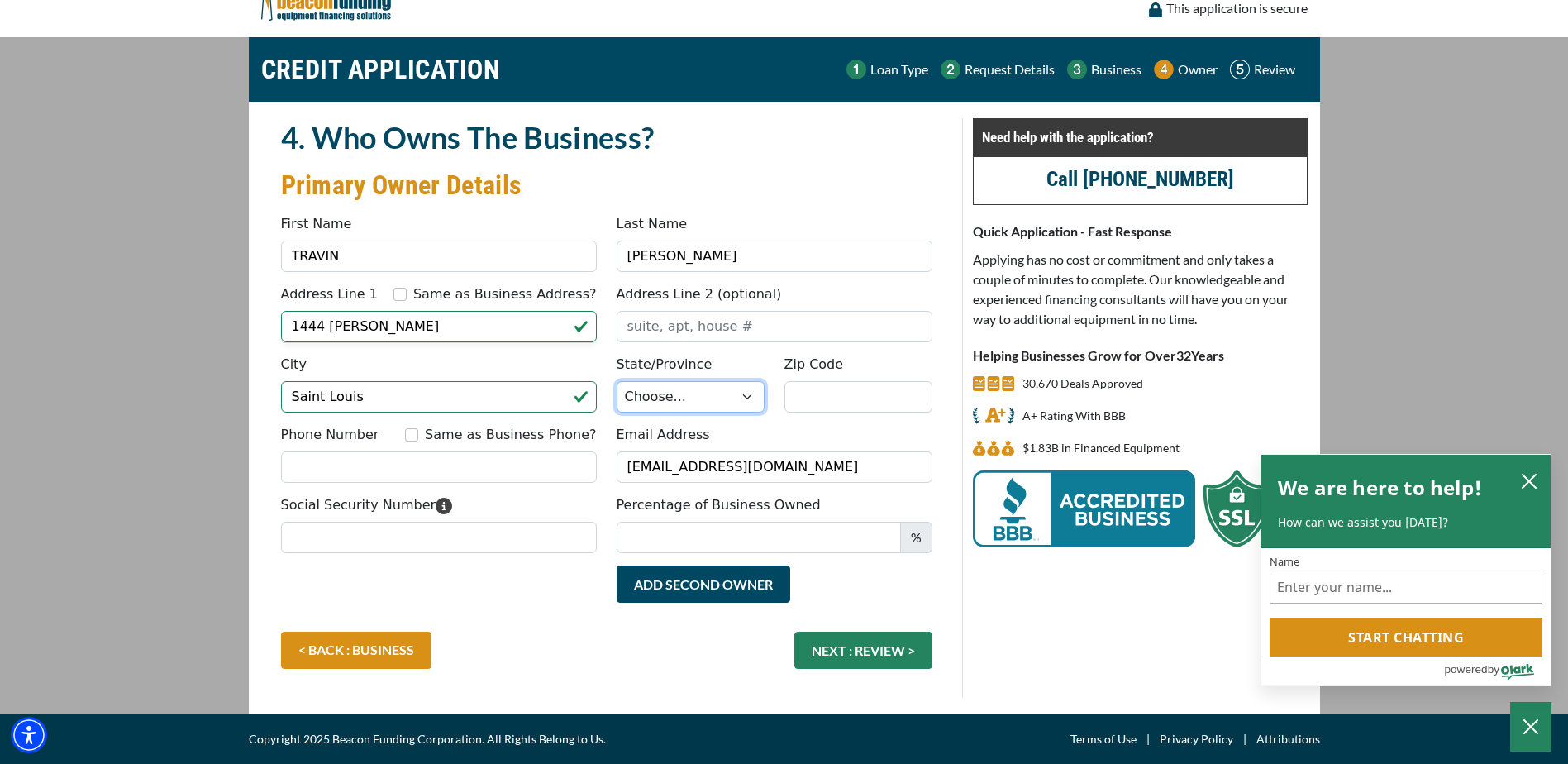
click at [745, 398] on select "Choose... AL AK AZ AR CA CO CT DE DC FL GA HI ID IL IN IA KS KY LA ME MD MA MI …" at bounding box center [691, 397] width 148 height 32
select select "27"
click at [617, 382] on select "Choose... AL AK AZ AR CA CO CT DE DC FL GA HI ID IL IN IA KS KY LA ME MD MA MI …" at bounding box center [691, 397] width 148 height 32
click at [829, 399] on input "Zip Code" at bounding box center [859, 397] width 148 height 32
type input "63130"
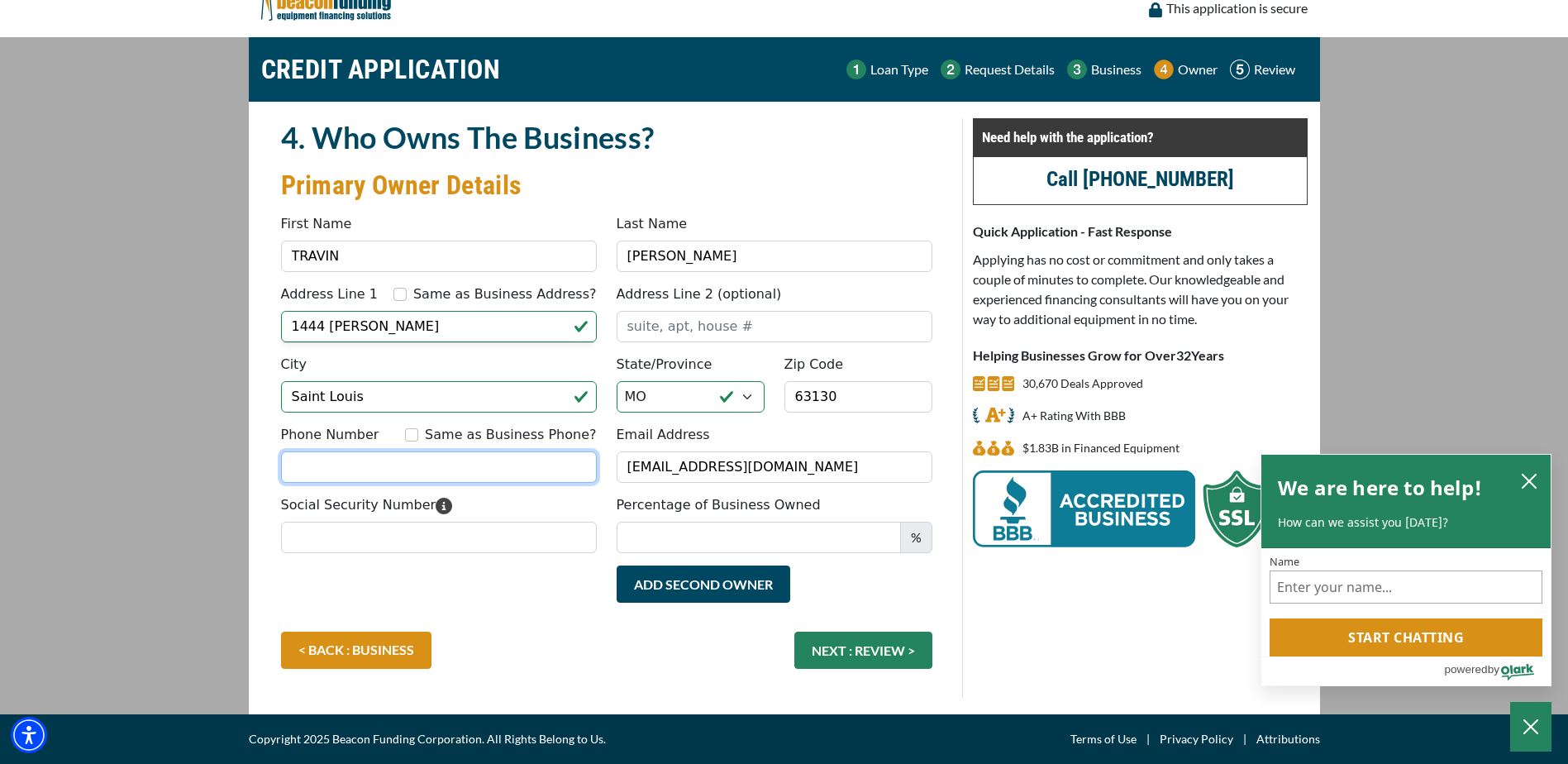
click at [402, 474] on input "Phone Number" at bounding box center [439, 468] width 316 height 32
type input "[PHONE_NUMBER]"
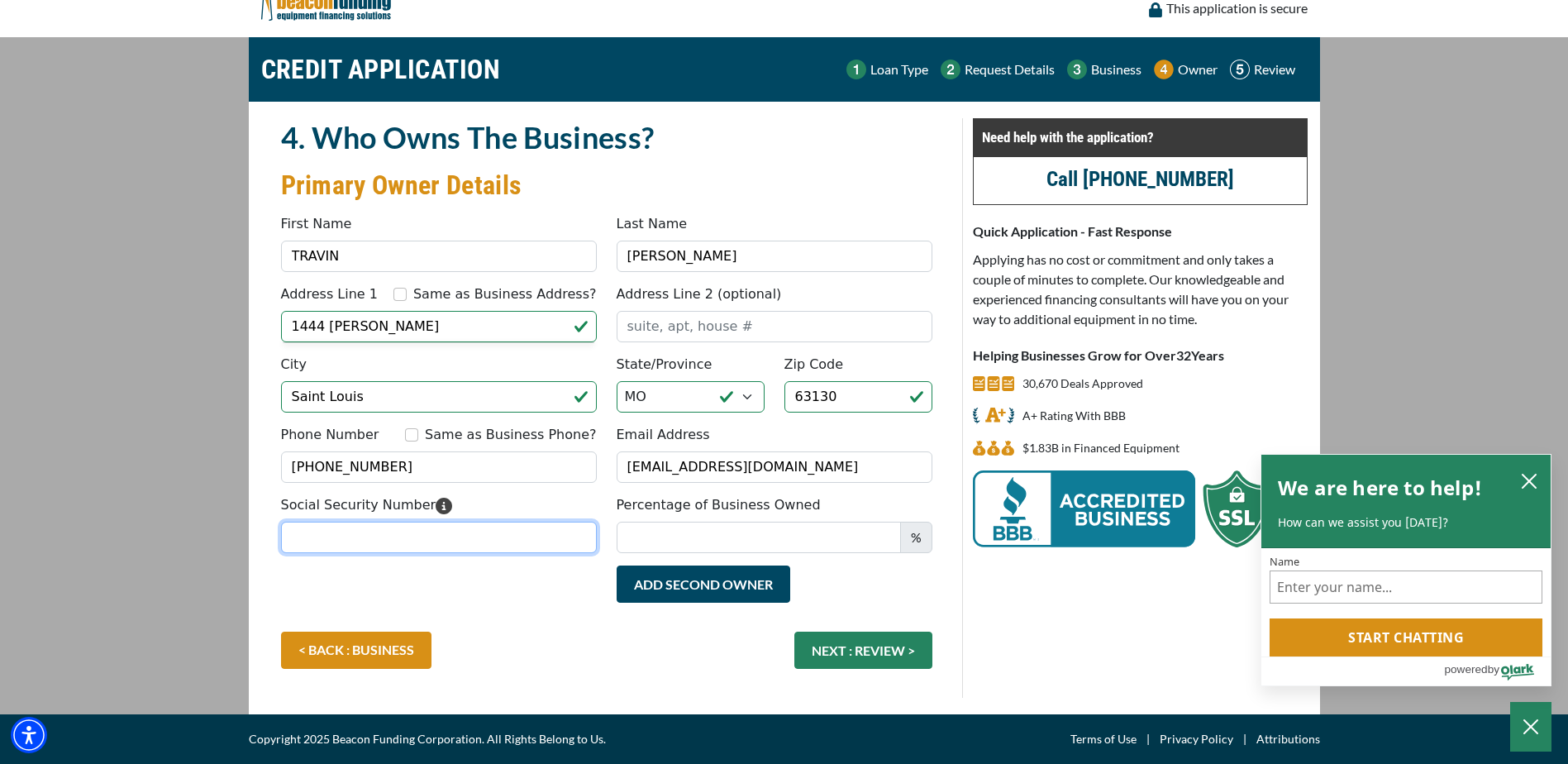
click at [412, 548] on input "Social Security Number" at bounding box center [439, 537] width 316 height 32
type input "361-76-9806"
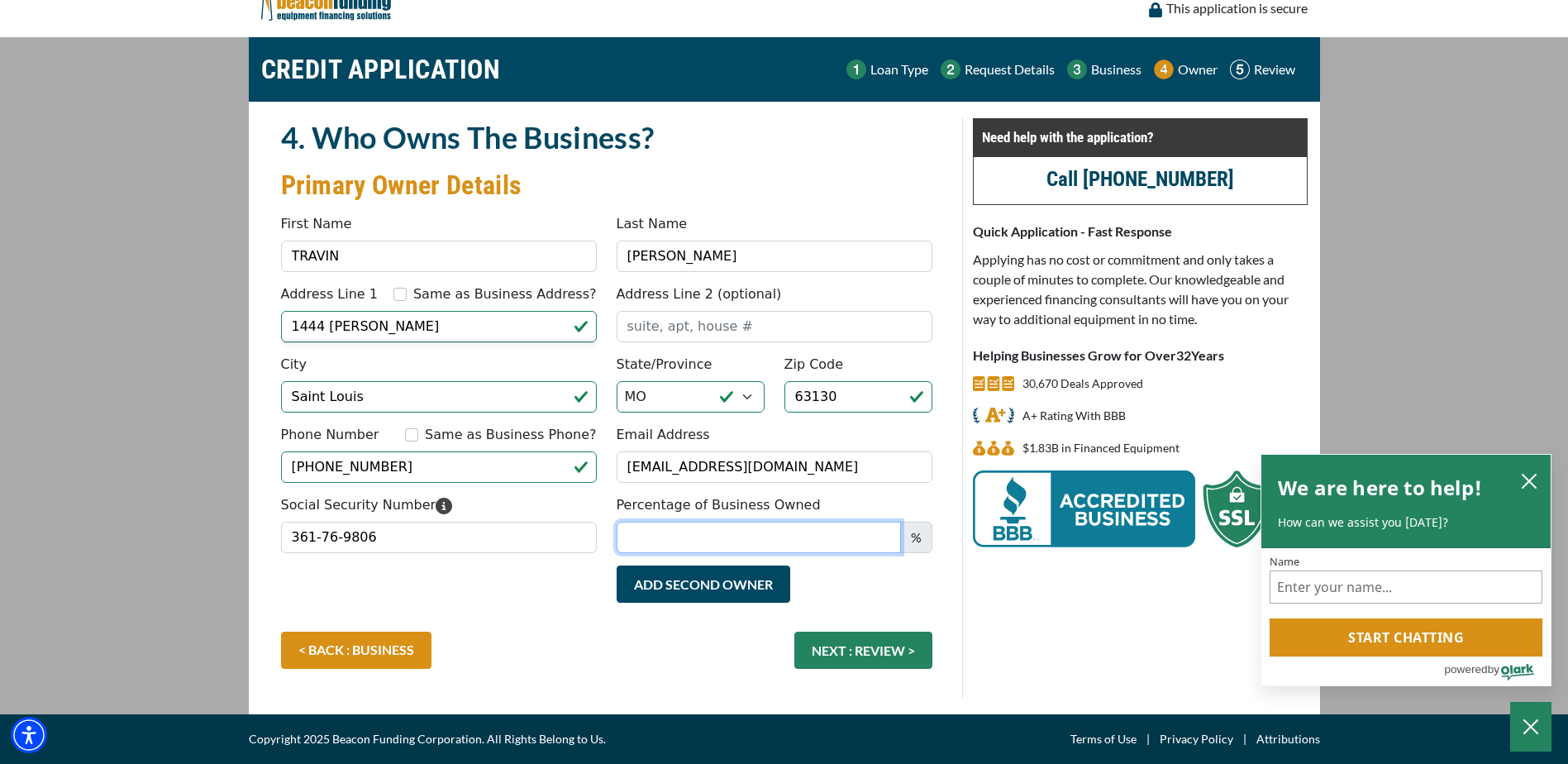
click at [769, 538] on input "Percentage of Business Owned" at bounding box center [759, 537] width 285 height 32
type input "100"
click at [418, 436] on input "Same as Business Phone?" at bounding box center [411, 434] width 13 height 13
checkbox input "true"
click at [867, 650] on button "NEXT : REVIEW >" at bounding box center [863, 651] width 138 height 37
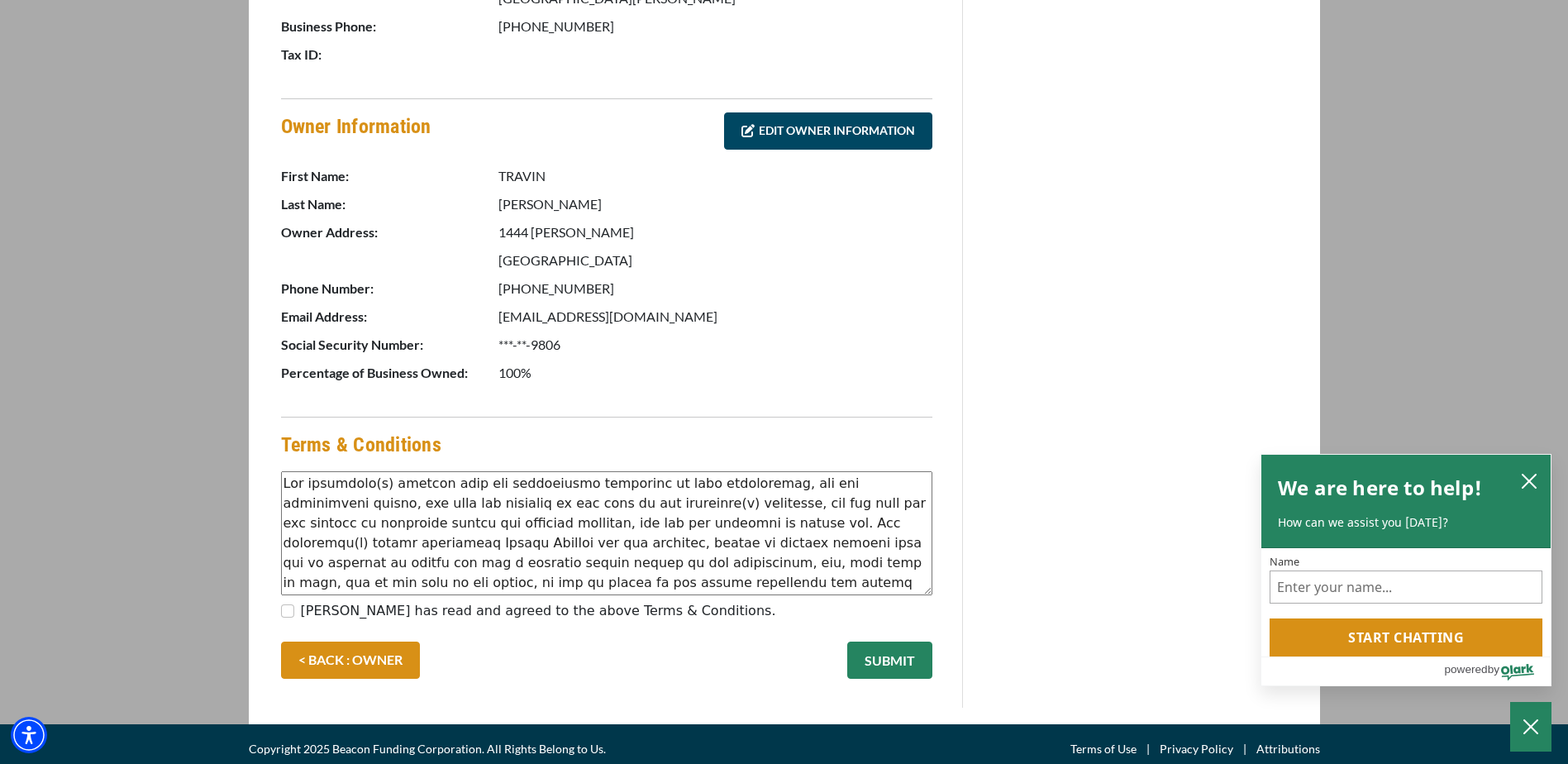
scroll to position [722, 0]
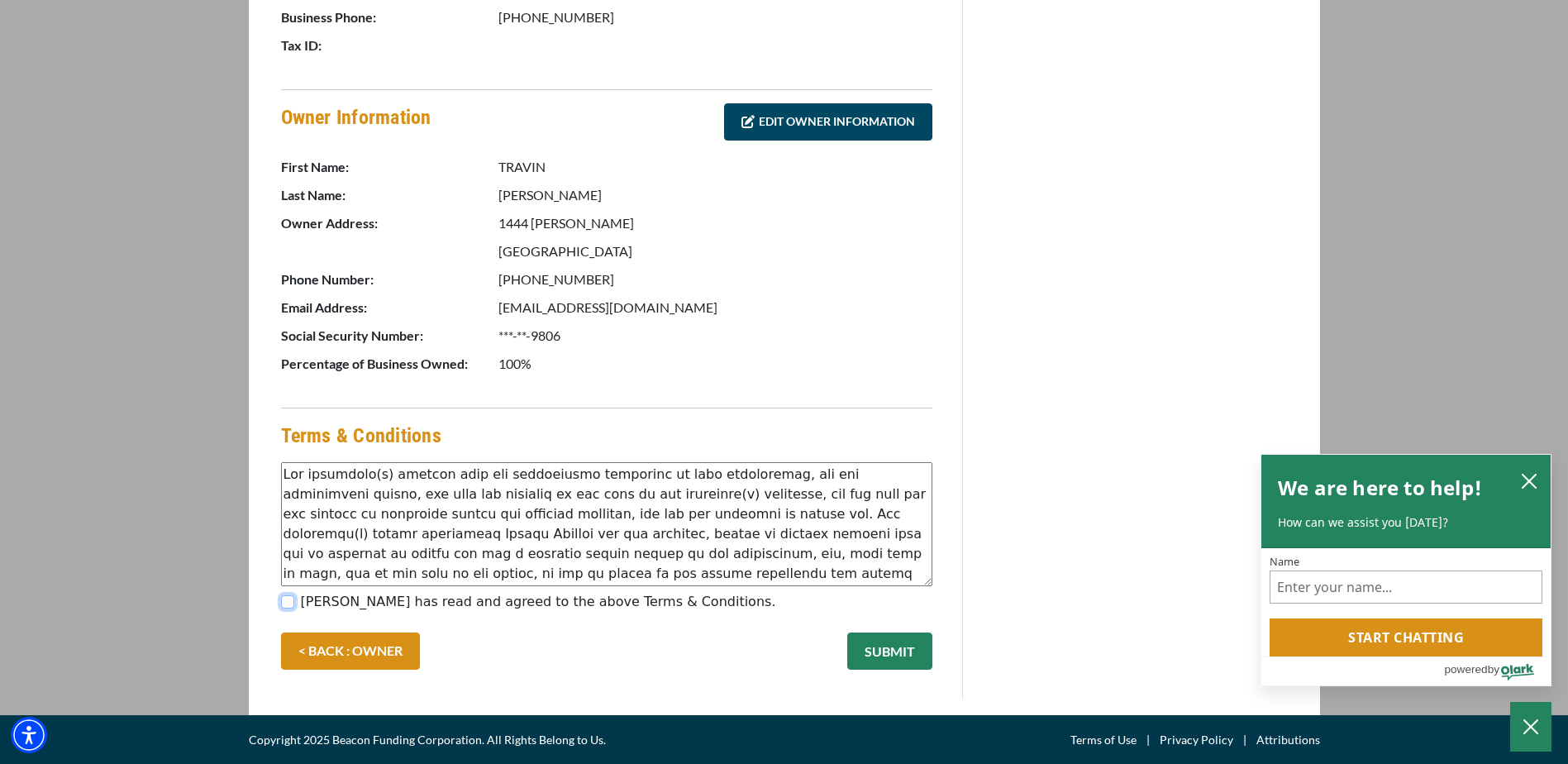
click at [287, 600] on input "[PERSON_NAME] has read and agreed to the above Terms & Conditions." at bounding box center [287, 601] width 13 height 13
checkbox input "true"
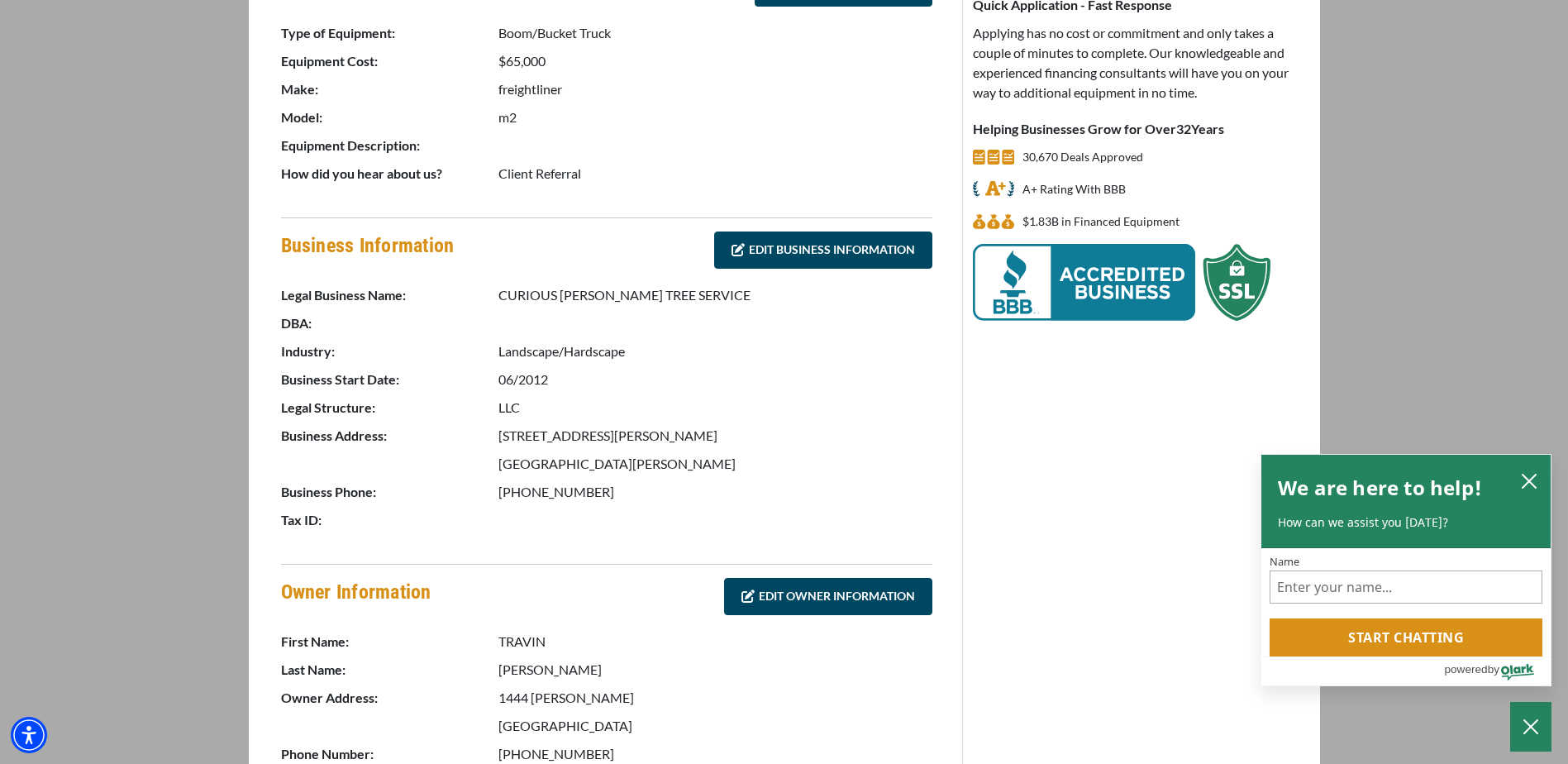
scroll to position [248, 0]
click at [840, 238] on link "EDIT BUSINESS INFORMATION" at bounding box center [824, 249] width 218 height 37
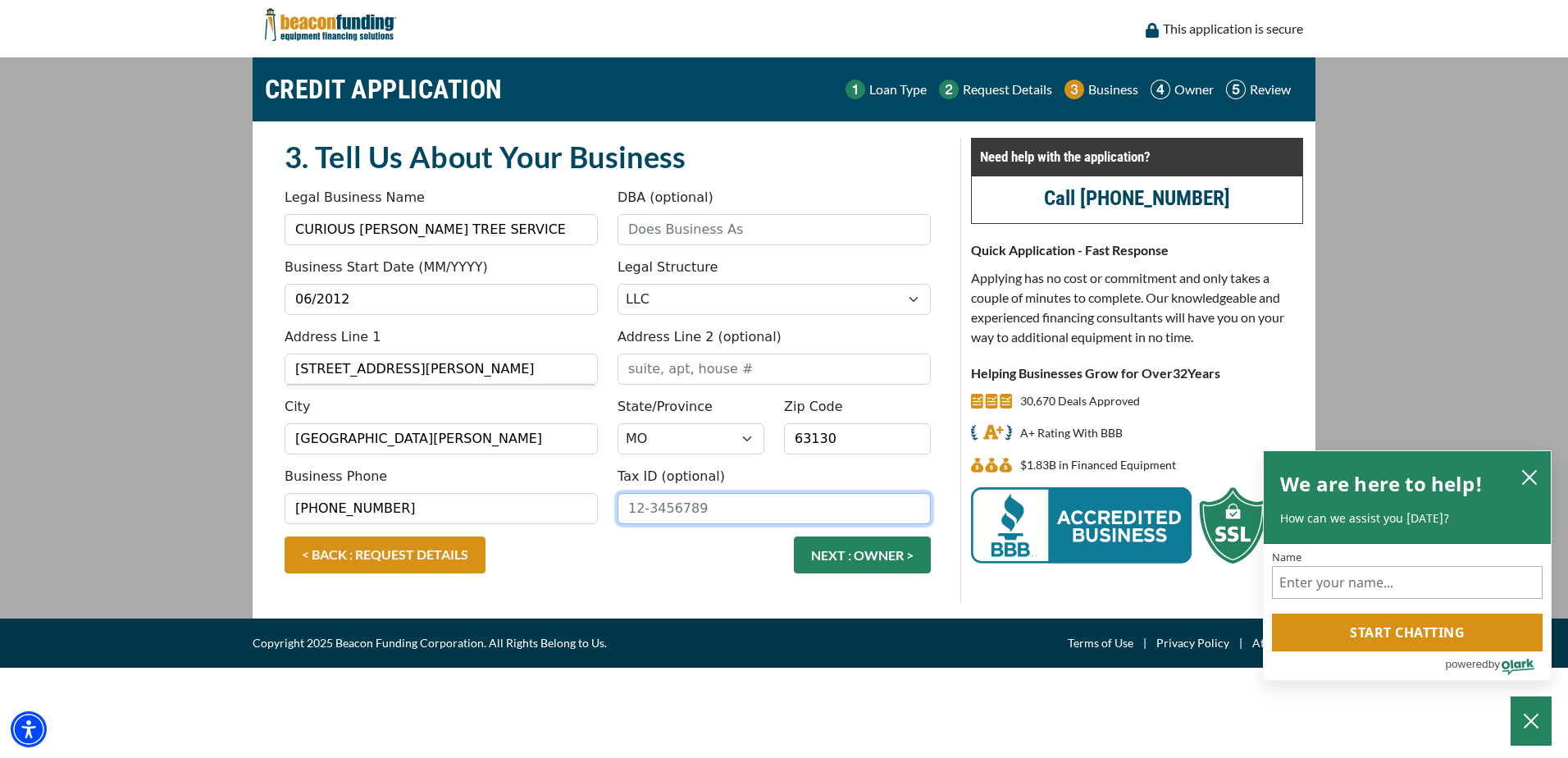
click at [680, 509] on input "Tax ID (optional)" at bounding box center [774, 509] width 313 height 31
type input "[US_EMPLOYER_IDENTIFICATION_NUMBER]"
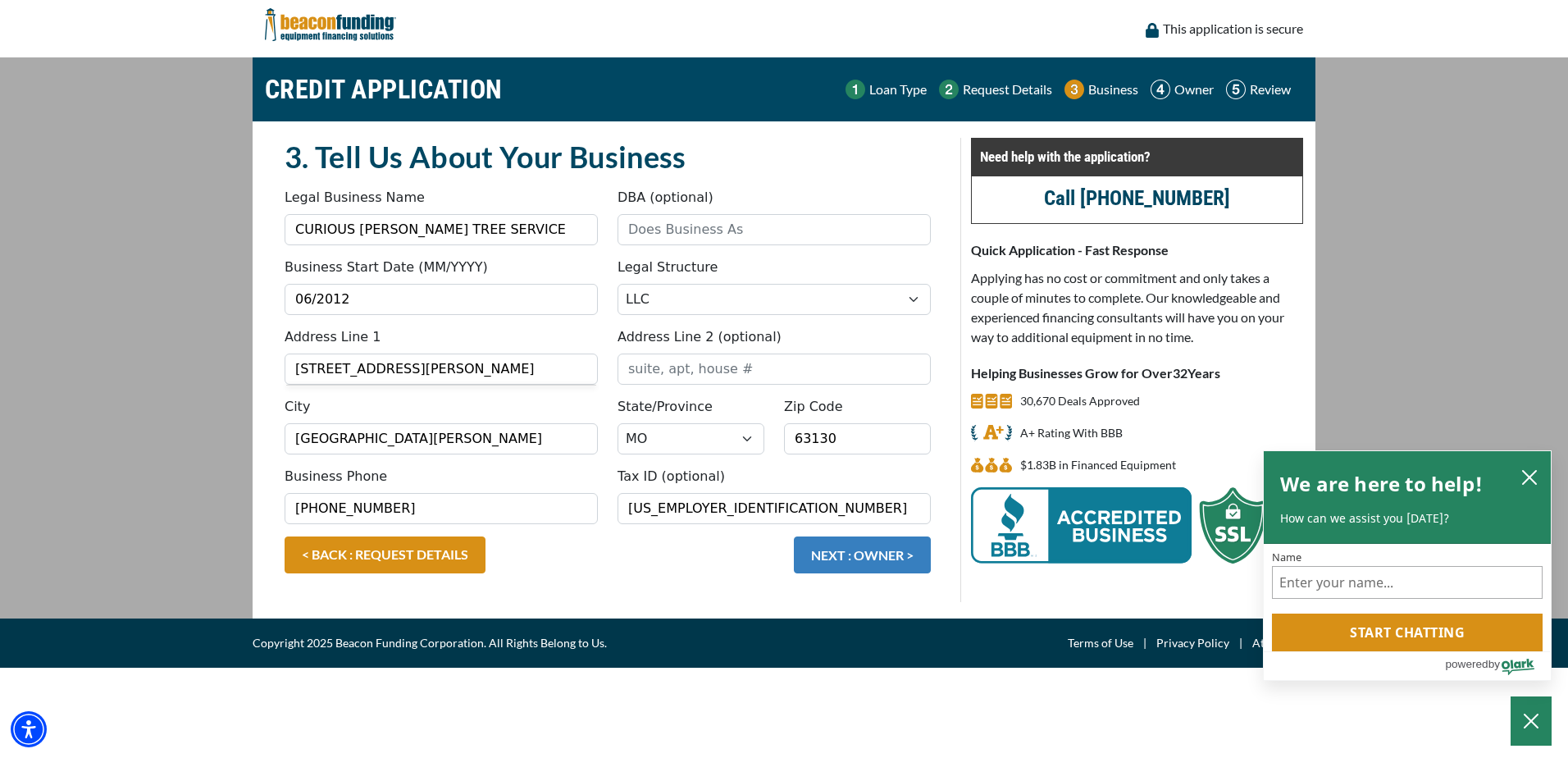
click at [856, 556] on button "NEXT : OWNER >" at bounding box center [862, 555] width 137 height 37
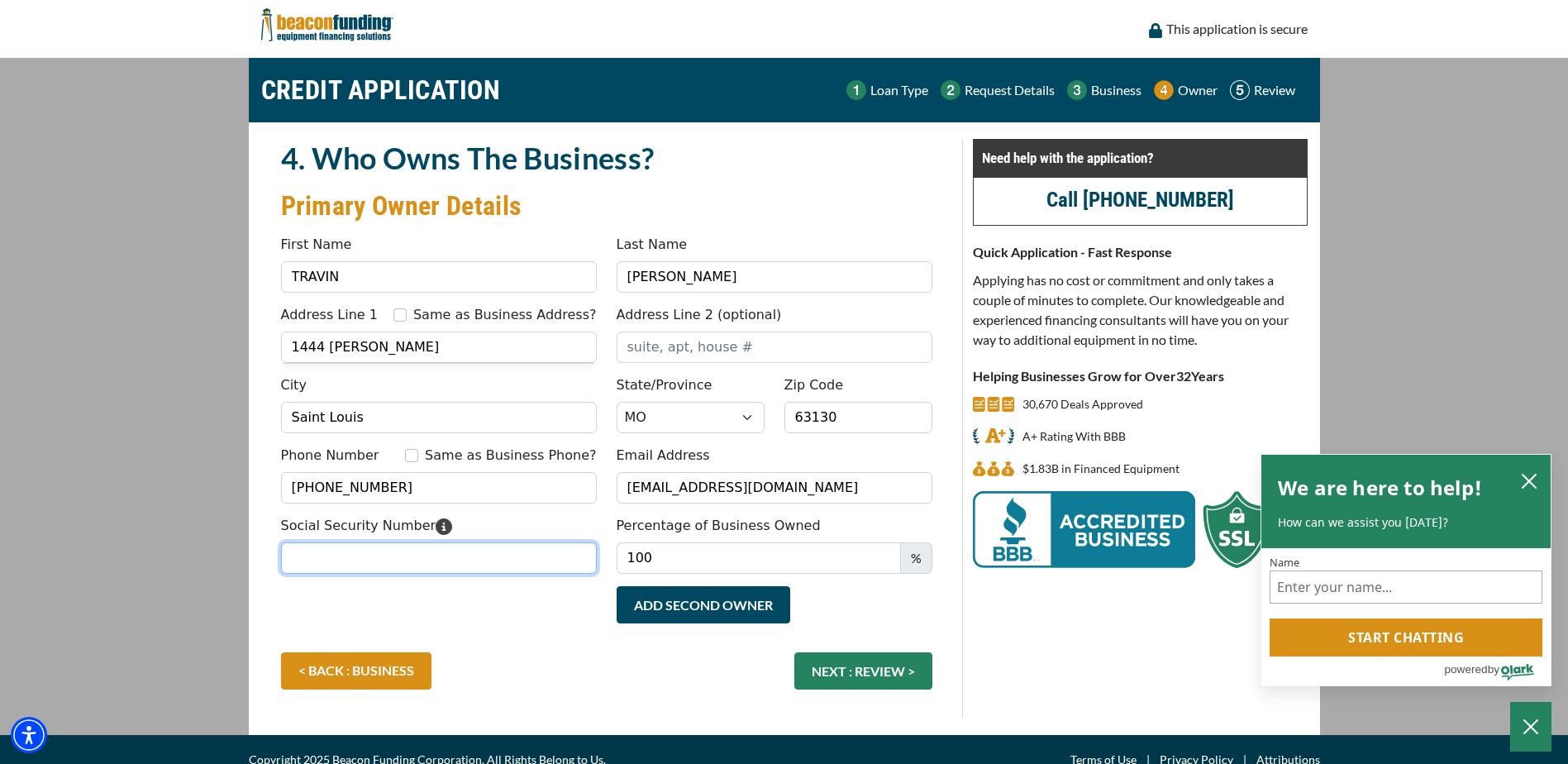
click at [425, 549] on input "Social Security Number" at bounding box center [439, 558] width 316 height 32
type input "361-76-9806"
click at [885, 669] on button "NEXT : REVIEW >" at bounding box center [863, 671] width 138 height 37
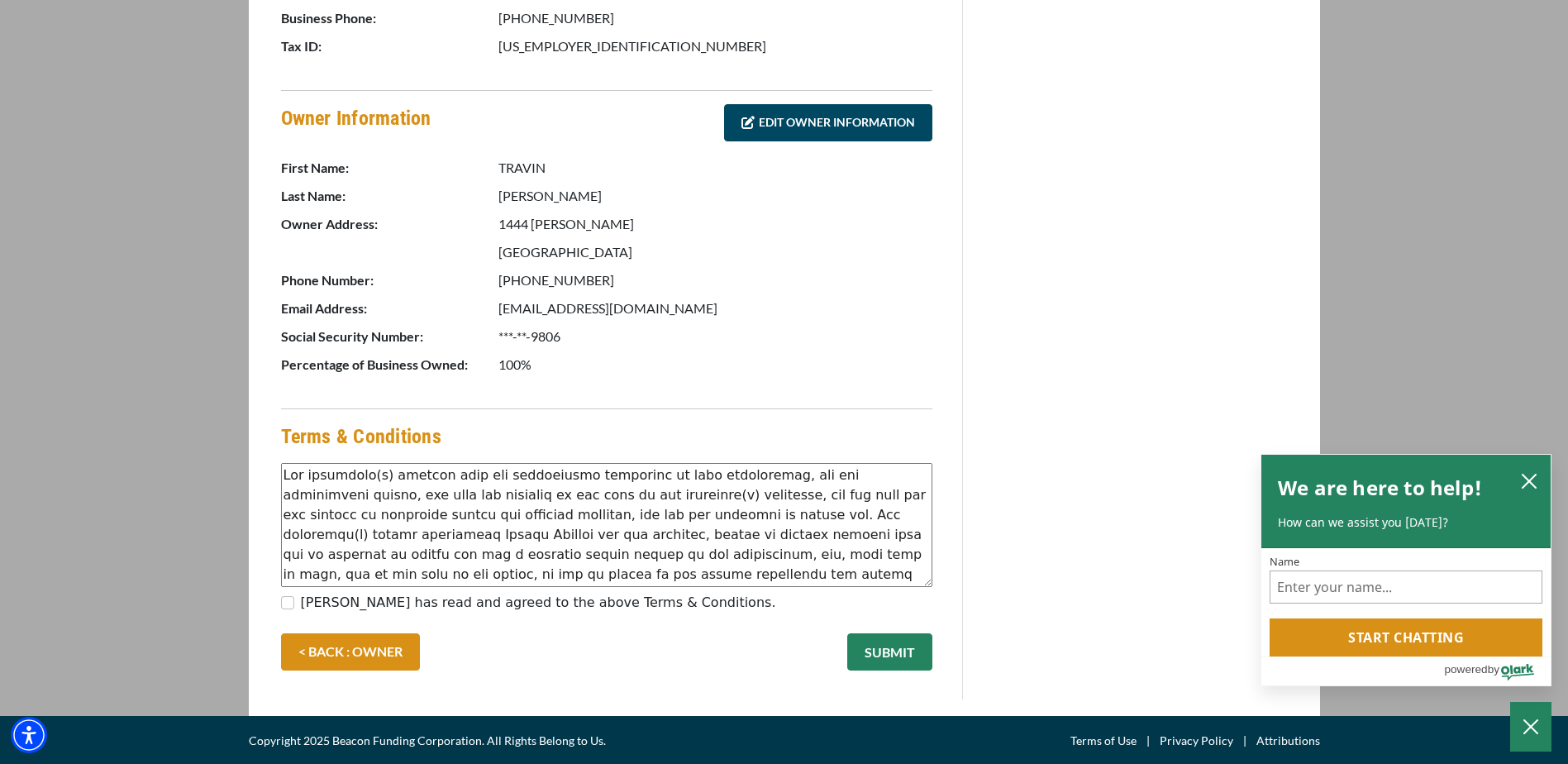
scroll to position [722, 0]
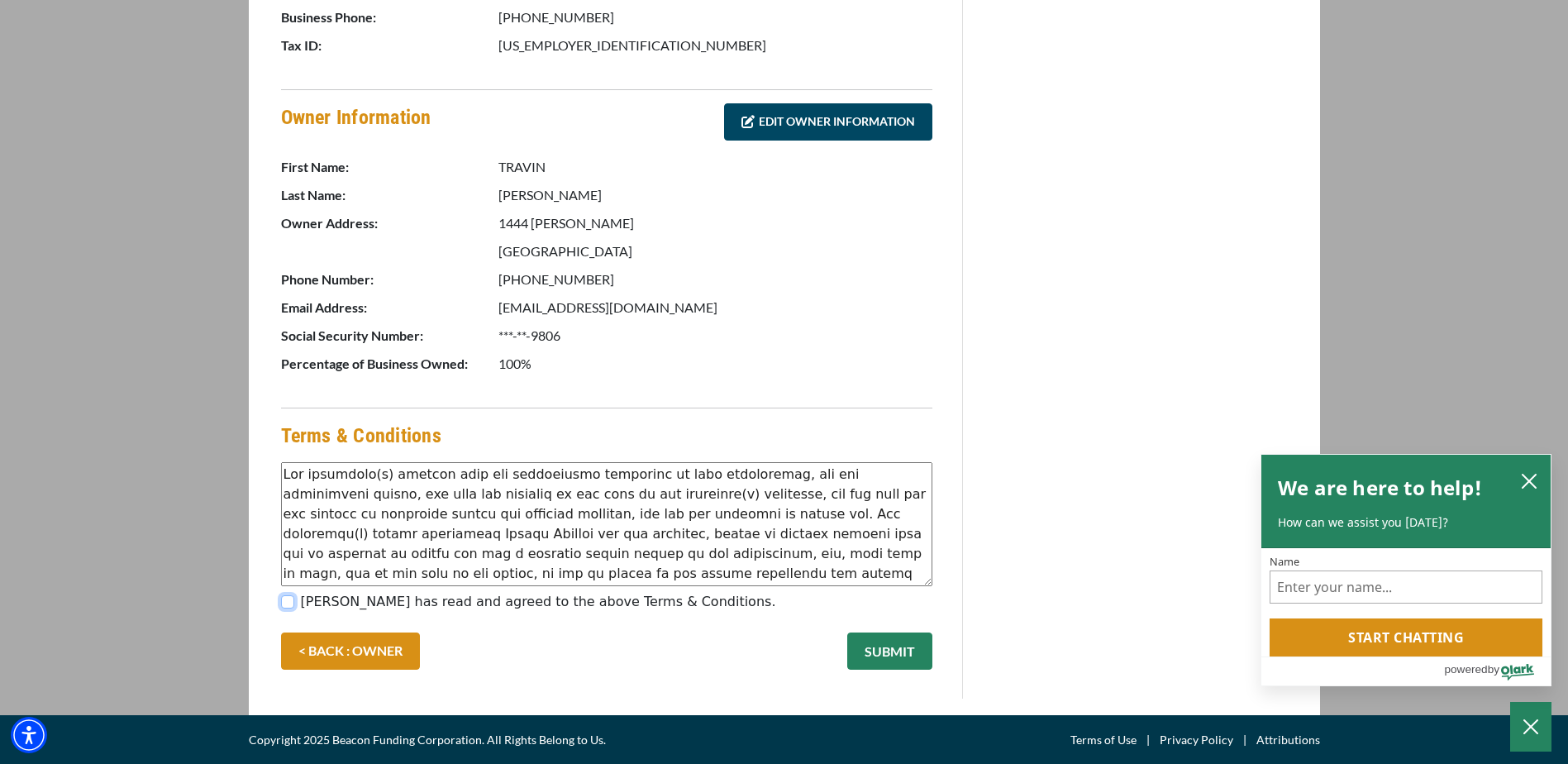
click at [284, 598] on input "[PERSON_NAME] has read and agreed to the above Terms & Conditions." at bounding box center [287, 601] width 13 height 13
checkbox input "true"
click at [887, 652] on button "SUBMIT" at bounding box center [889, 651] width 85 height 37
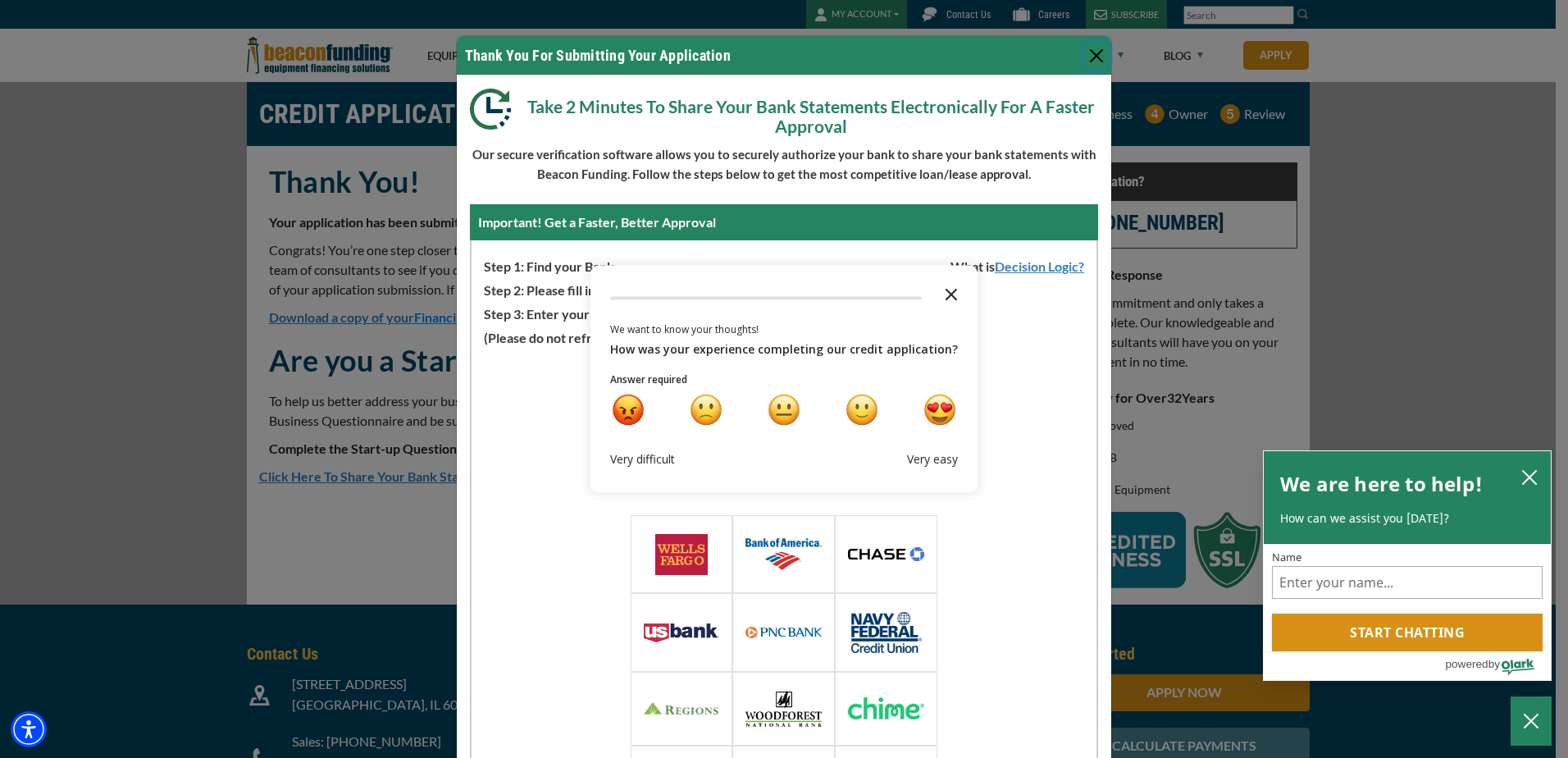
click at [945, 296] on polygon "Close the survey" at bounding box center [951, 295] width 12 height 12
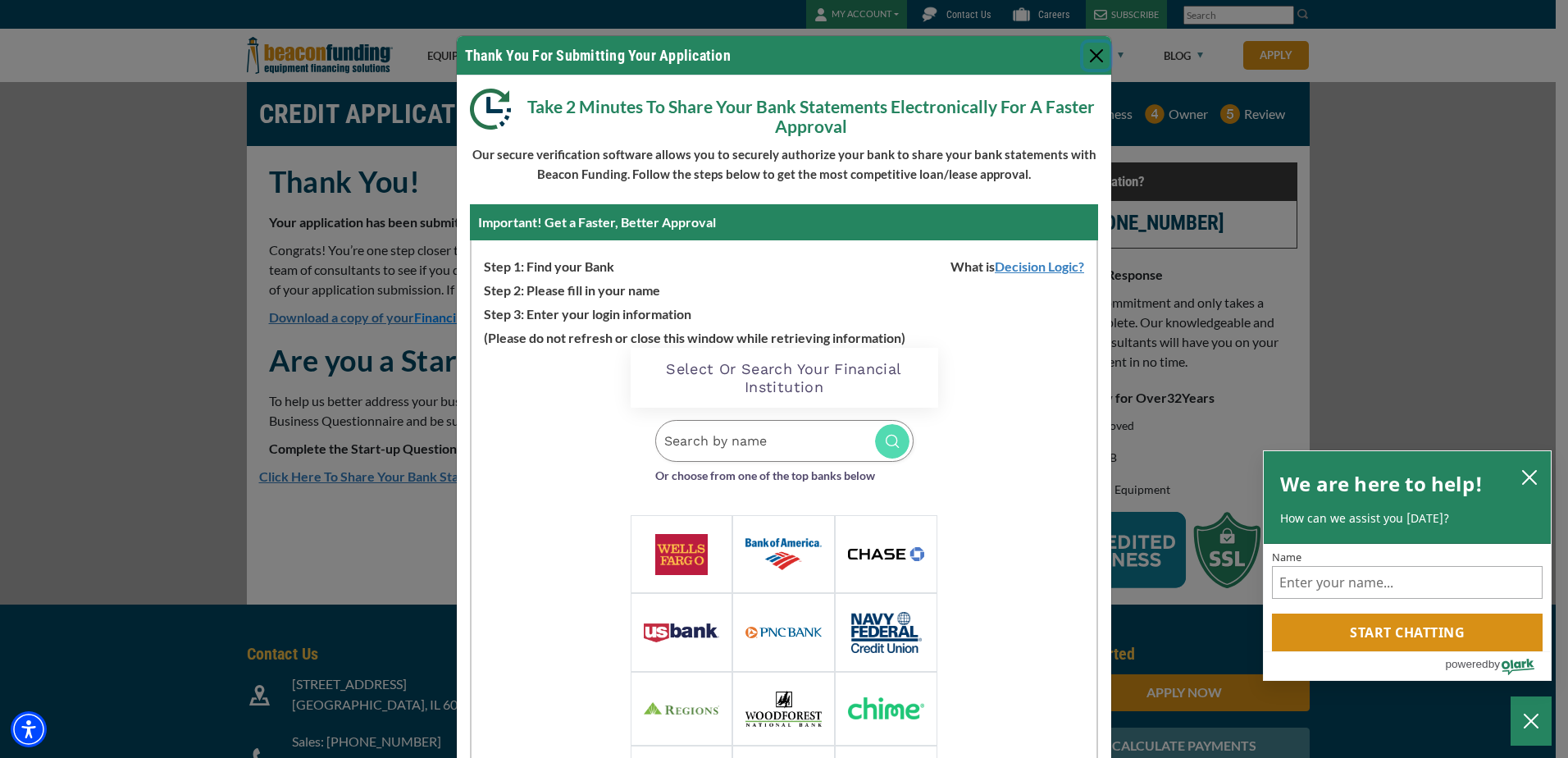
click at [1090, 56] on button "Close" at bounding box center [1096, 56] width 26 height 26
